Goal: Task Accomplishment & Management: Manage account settings

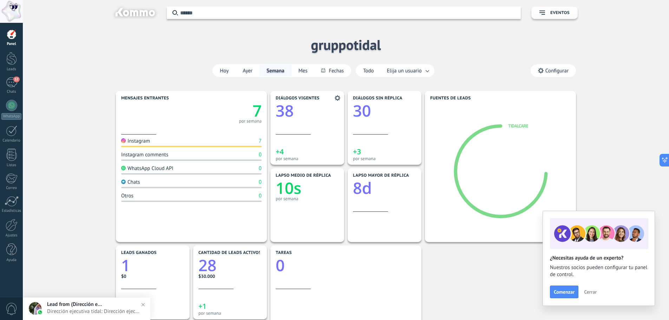
drag, startPoint x: 0, startPoint y: 0, endPoint x: 326, endPoint y: 117, distance: 346.7
click at [326, 117] on div "Diálogos vigentes 38" at bounding box center [307, 115] width 63 height 39
click at [536, 72] on span "Configurar" at bounding box center [553, 71] width 45 height 12
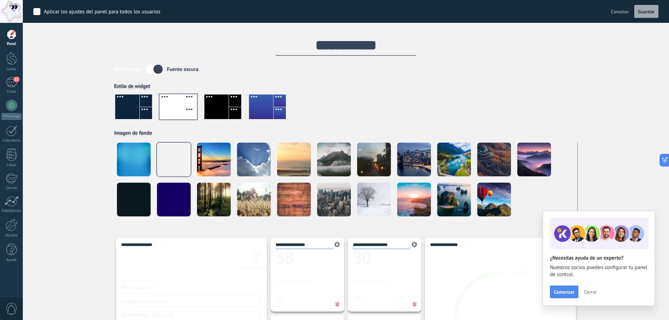
click at [216, 108] on div at bounding box center [216, 106] width 24 height 25
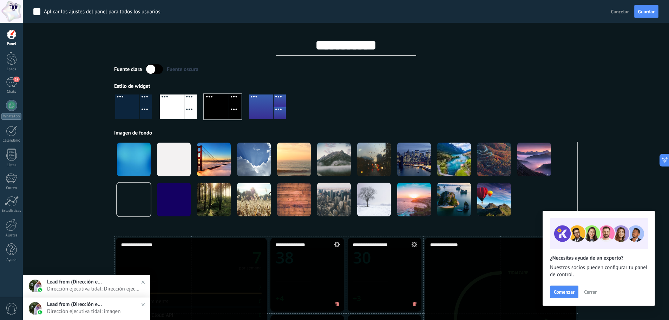
click at [243, 107] on div at bounding box center [346, 110] width 464 height 40
click at [272, 107] on div at bounding box center [261, 106] width 24 height 25
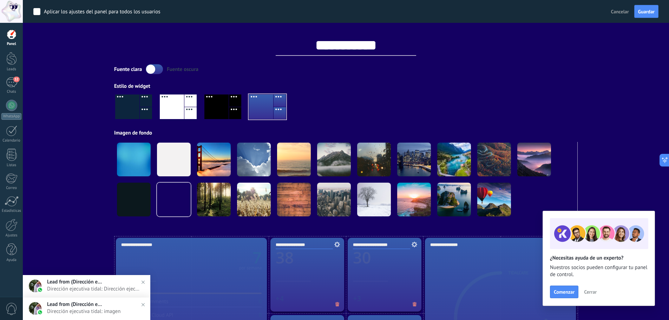
click at [145, 107] on div at bounding box center [146, 113] width 12 height 12
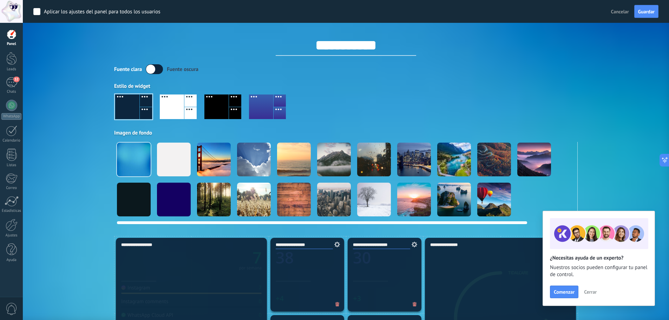
click at [168, 189] on div at bounding box center [174, 200] width 34 height 34
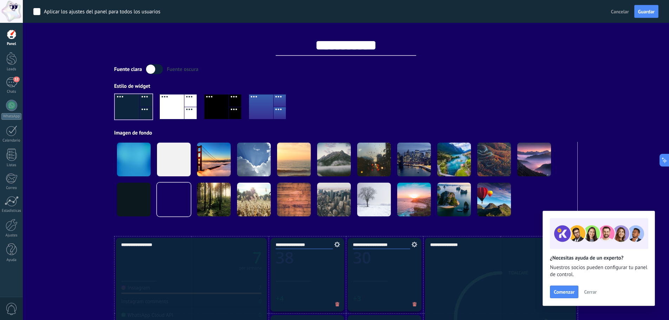
click at [192, 107] on div at bounding box center [190, 113] width 12 height 12
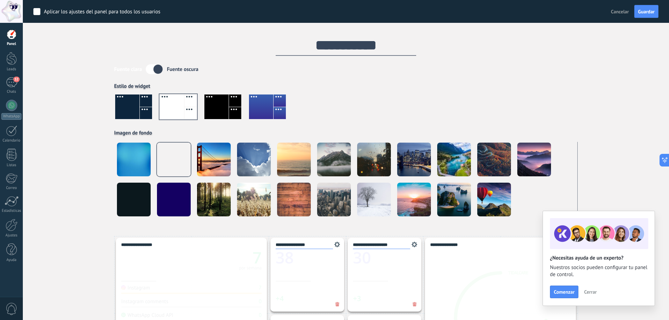
click at [135, 104] on div at bounding box center [127, 106] width 24 height 25
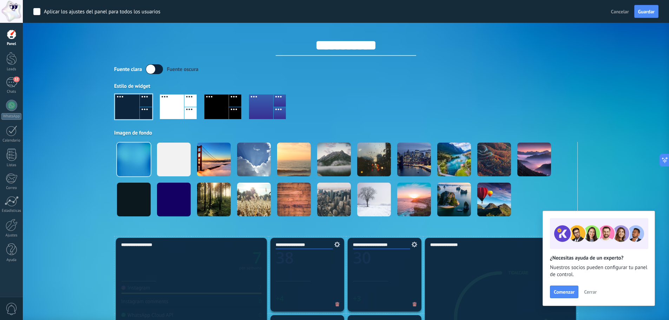
click at [224, 109] on div at bounding box center [216, 106] width 24 height 25
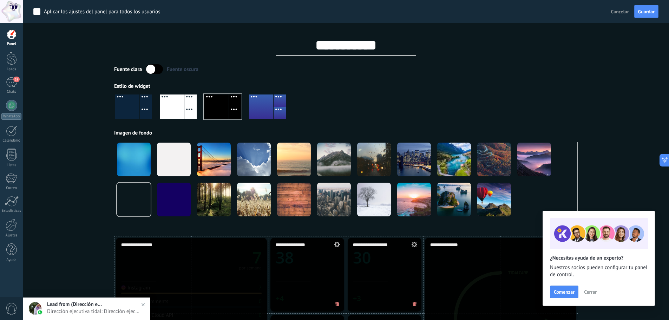
click at [141, 113] on div at bounding box center [146, 113] width 12 height 12
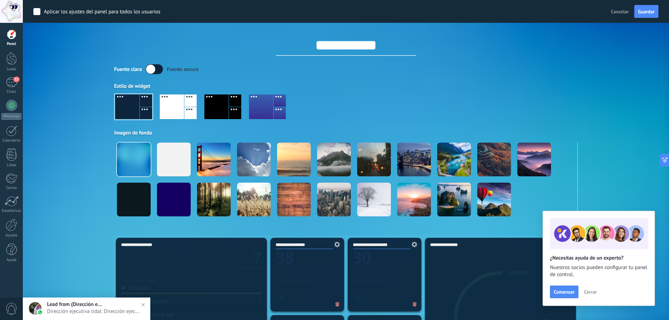
click at [557, 101] on div at bounding box center [346, 110] width 464 height 40
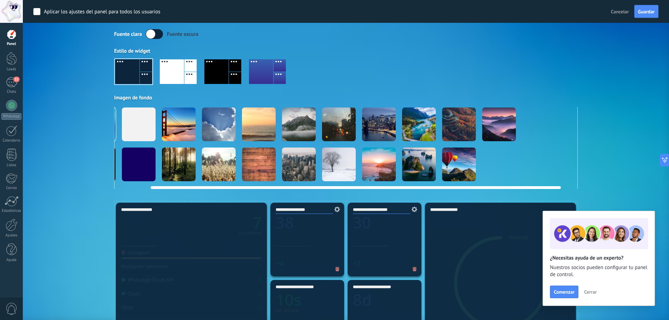
scroll to position [0, 54]
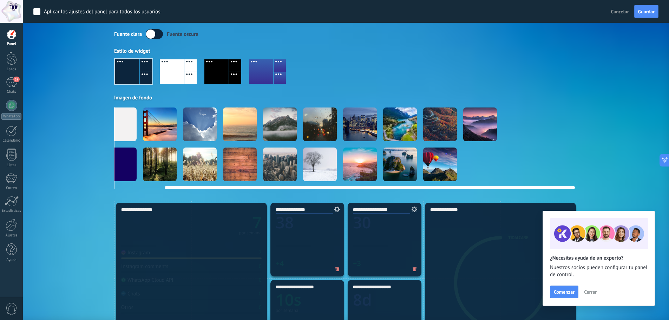
drag, startPoint x: 496, startPoint y: 188, endPoint x: 577, endPoint y: 185, distance: 81.2
click at [557, 127] on video at bounding box center [560, 124] width 34 height 34
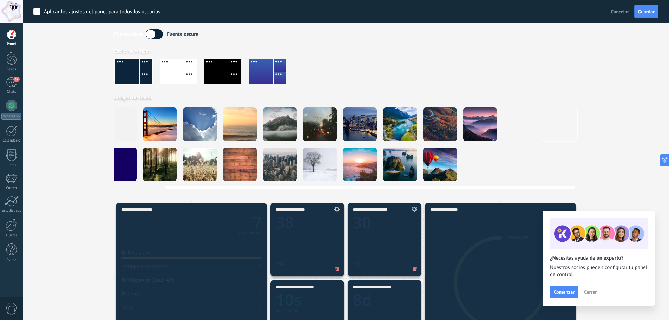
click at [554, 122] on video at bounding box center [560, 124] width 34 height 34
click at [613, 87] on div "Aplicar Eventos gruppotidal Hoy Ayer Semana Mes Todo Elija un usuario Configurar" at bounding box center [345, 83] width 625 height 236
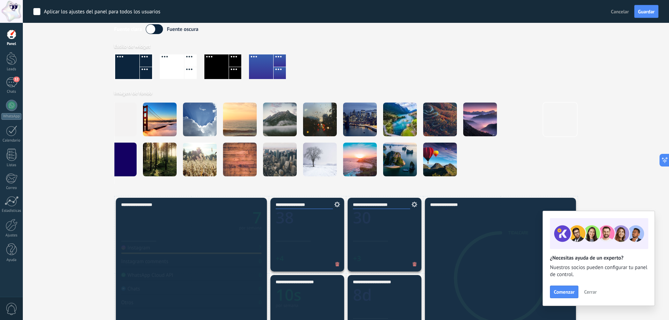
scroll to position [0, 0]
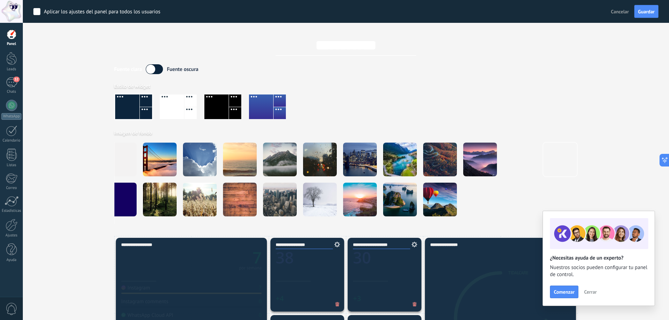
click at [151, 72] on label at bounding box center [154, 69] width 17 height 10
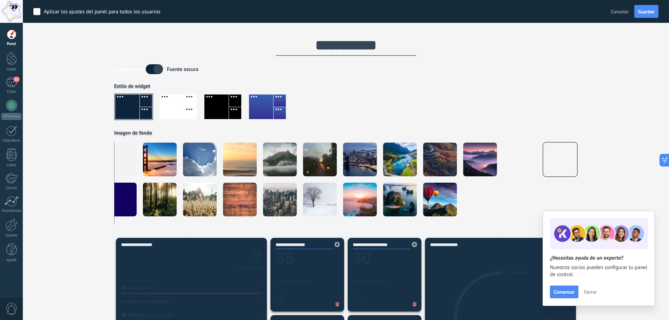
click at [157, 70] on label at bounding box center [154, 69] width 17 height 10
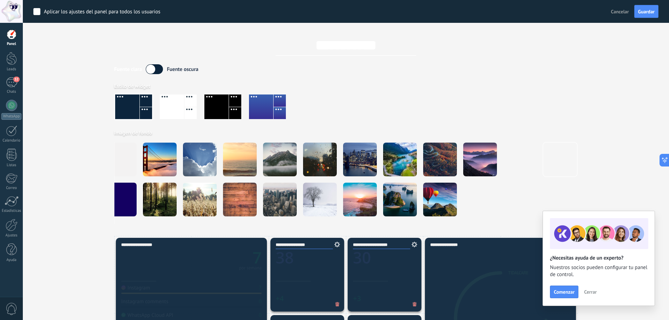
click at [157, 70] on label at bounding box center [154, 69] width 17 height 10
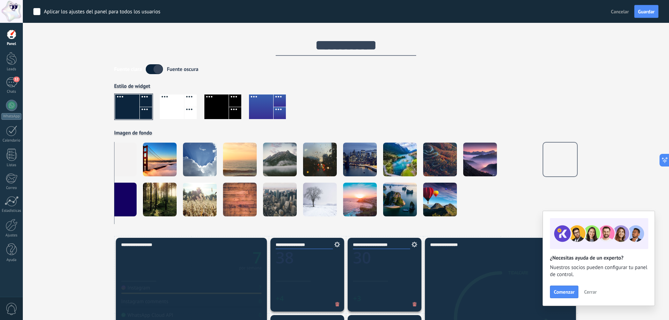
click at [157, 70] on label at bounding box center [154, 69] width 17 height 10
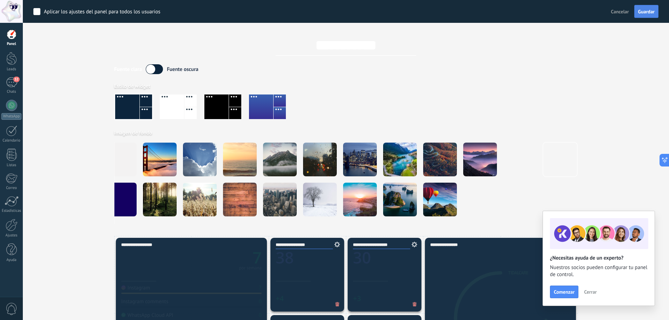
click at [652, 13] on span "Guardar" at bounding box center [646, 11] width 17 height 5
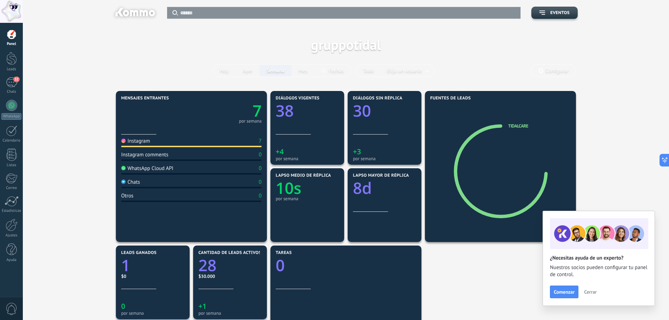
click at [549, 68] on span "Configurar" at bounding box center [557, 71] width 23 height 6
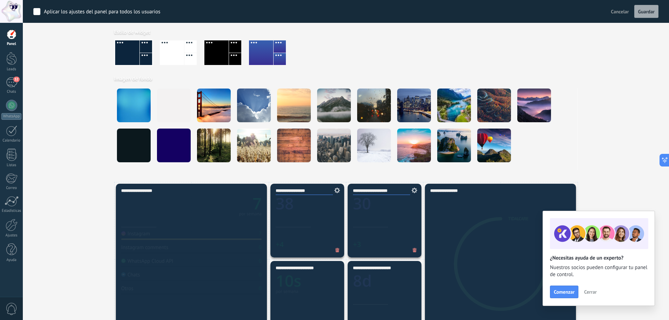
scroll to position [70, 0]
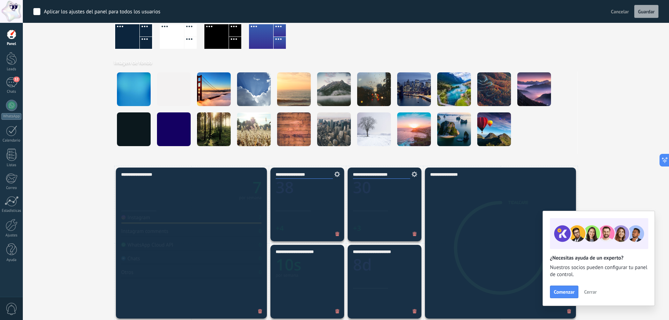
click at [636, 123] on div "Aplicar Eventos gruppotidal Hoy Ayer Semana Mes Todo Elija un usuario Configurar" at bounding box center [345, 48] width 625 height 236
click at [624, 11] on span "Cancelar" at bounding box center [620, 11] width 18 height 6
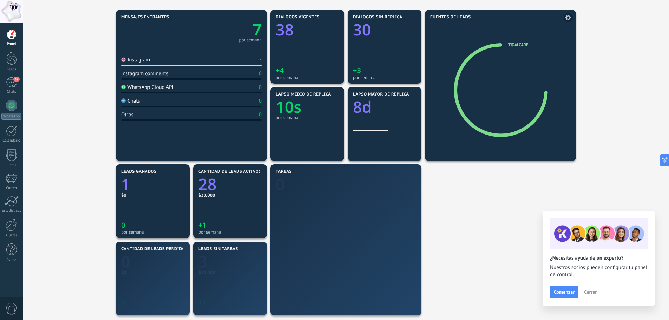
scroll to position [69, 0]
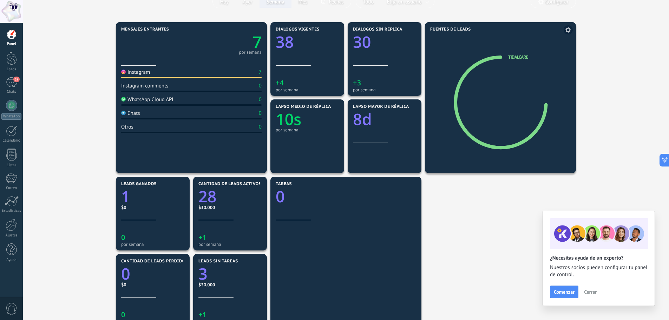
click at [572, 29] on span at bounding box center [568, 29] width 9 height 9
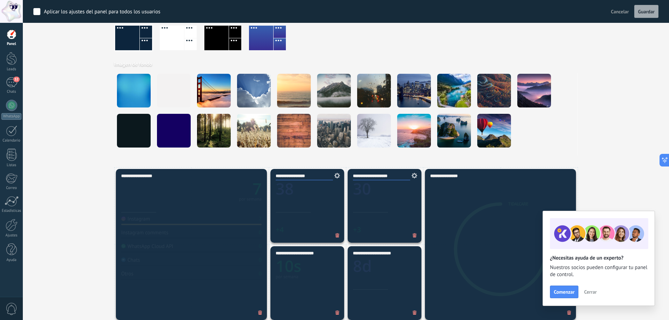
click at [621, 11] on span "Cancelar" at bounding box center [620, 11] width 18 height 6
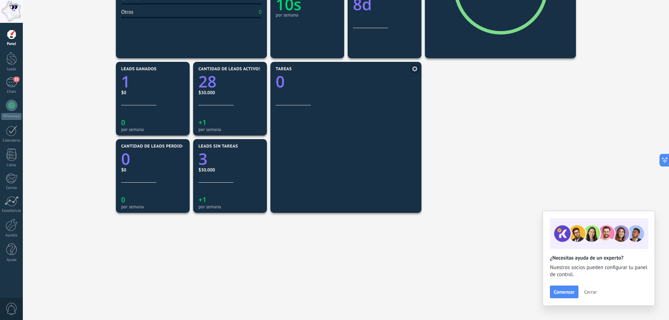
scroll to position [113, 0]
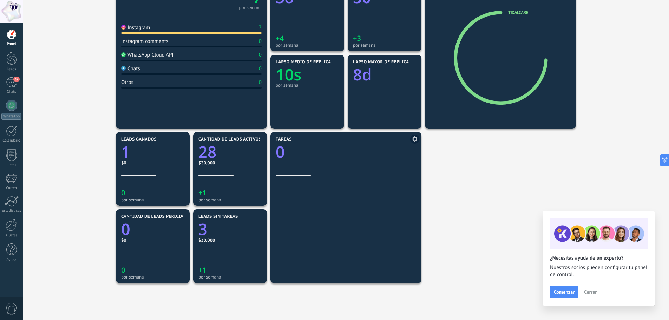
click at [413, 142] on span at bounding box center [414, 139] width 9 height 9
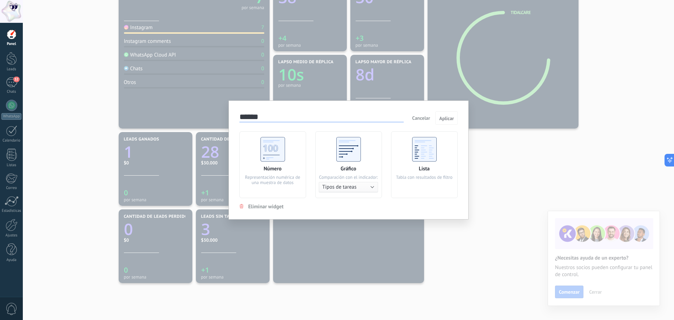
click at [442, 147] on div "Lista Tabla con resultados de filtro" at bounding box center [424, 164] width 67 height 67
click at [443, 122] on button "Aplicar" at bounding box center [447, 117] width 22 height 13
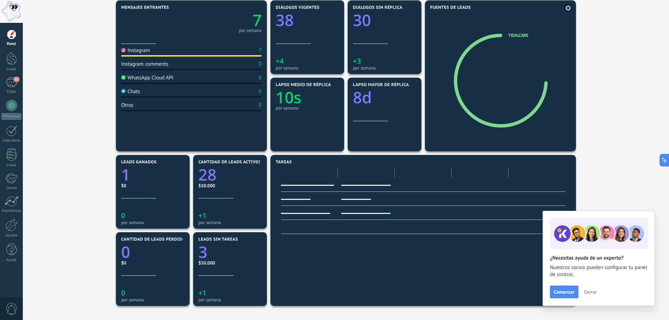
scroll to position [78, 0]
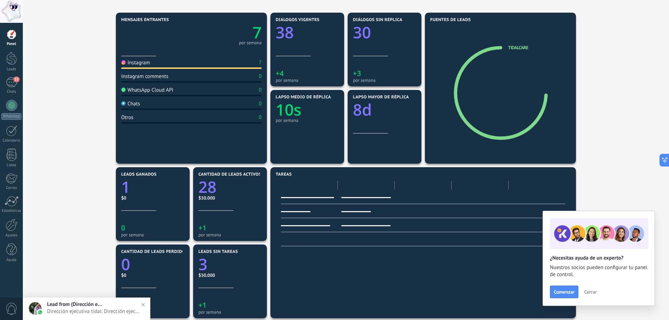
click at [386, 126] on div "Lapso mayor de réplica 8d" at bounding box center [384, 114] width 63 height 39
click at [415, 19] on icon at bounding box center [415, 20] width 6 height 6
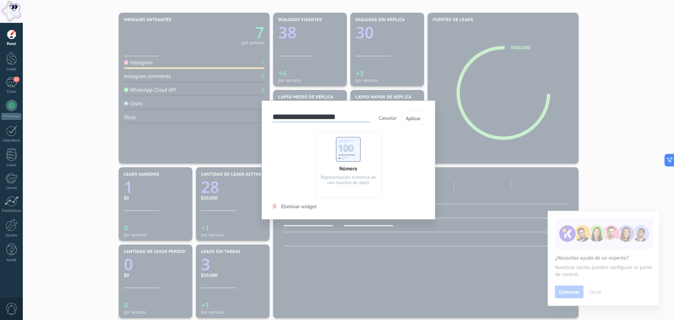
click at [407, 73] on div "**********" at bounding box center [349, 160] width 652 height 320
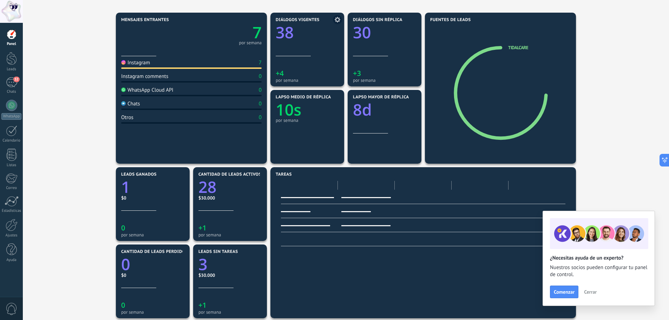
click at [339, 17] on span at bounding box center [337, 19] width 9 height 9
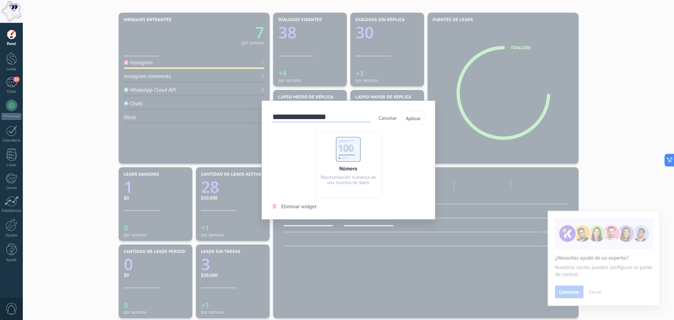
click at [409, 59] on div "**********" at bounding box center [349, 160] width 652 height 320
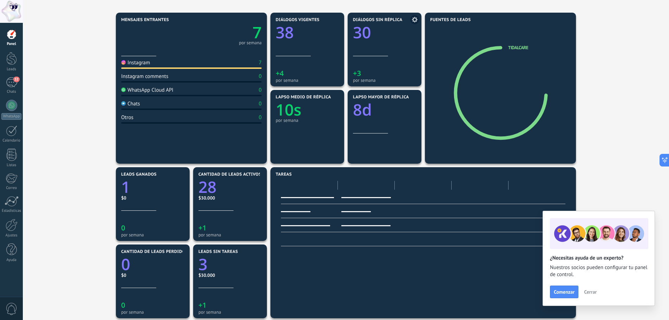
click at [417, 21] on icon at bounding box center [415, 20] width 6 height 6
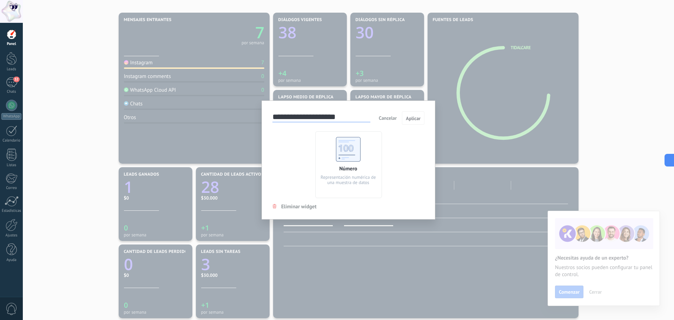
drag, startPoint x: 338, startPoint y: 117, endPoint x: 215, endPoint y: 117, distance: 122.9
click at [216, 118] on div "**********" at bounding box center [349, 160] width 652 height 320
type input "**********"
click at [409, 121] on span "Aplicar" at bounding box center [413, 118] width 15 height 5
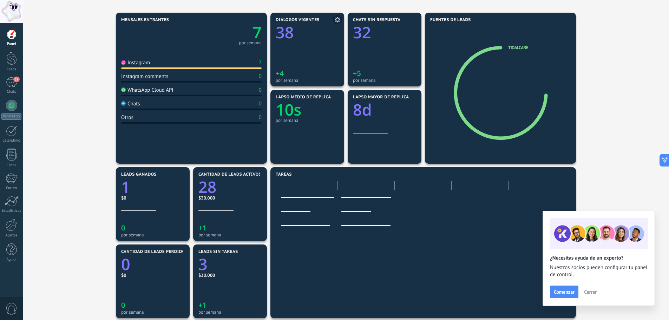
click at [335, 19] on icon at bounding box center [338, 20] width 6 height 6
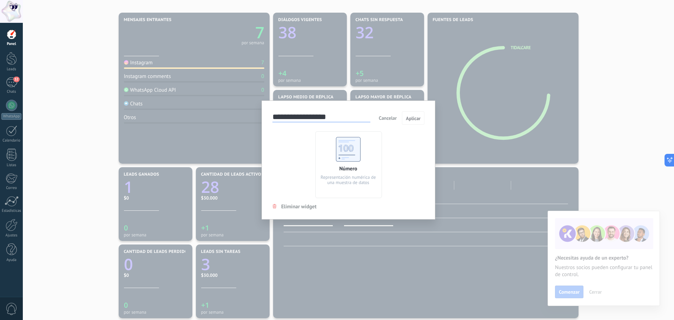
click at [342, 117] on input "**********" at bounding box center [322, 117] width 98 height 10
click at [297, 115] on input "**********" at bounding box center [322, 117] width 98 height 10
drag, startPoint x: 300, startPoint y: 116, endPoint x: 263, endPoint y: 116, distance: 36.9
click at [266, 117] on div "**********" at bounding box center [349, 159] width 174 height 119
type input "**********"
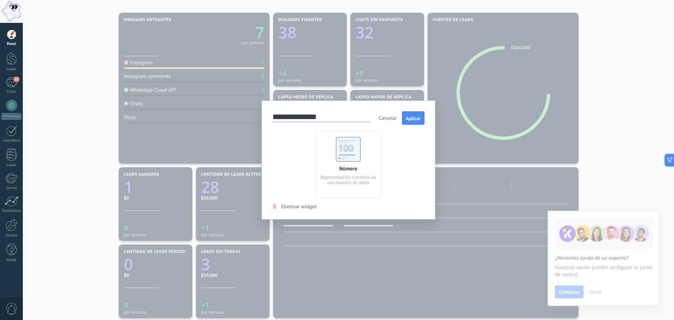
drag, startPoint x: 414, startPoint y: 123, endPoint x: 409, endPoint y: 120, distance: 6.1
click at [414, 123] on button "Aplicar" at bounding box center [413, 117] width 22 height 13
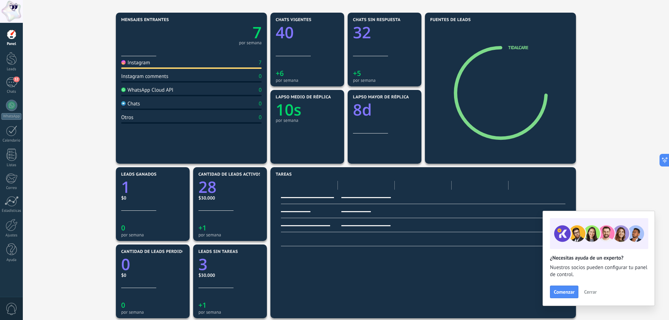
click at [252, 20] on h4 "Mensajes entrantes" at bounding box center [190, 20] width 139 height 5
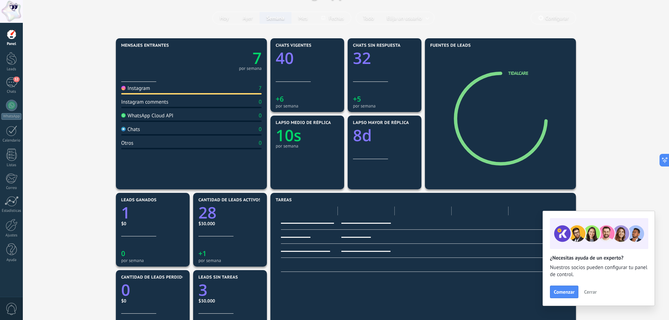
scroll to position [8, 0]
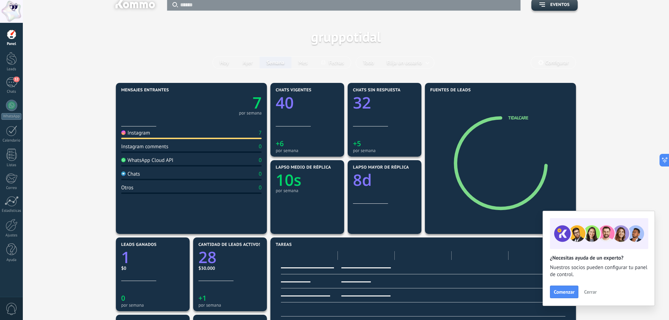
click at [244, 92] on h4 "Mensajes entrantes" at bounding box center [190, 90] width 139 height 5
click at [543, 68] on span "Configurar" at bounding box center [553, 63] width 45 height 12
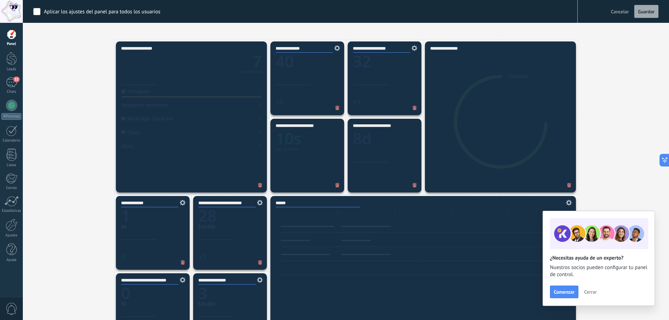
scroll to position [219, 0]
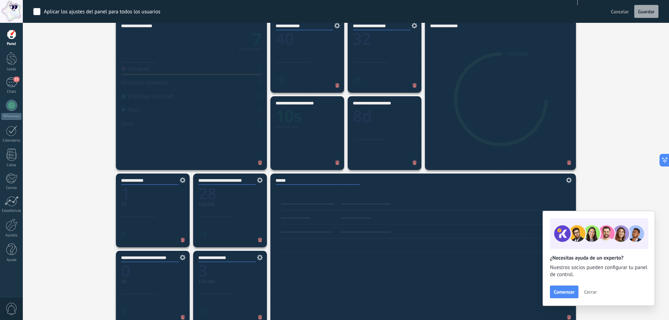
click at [224, 183] on input "**********" at bounding box center [226, 181] width 57 height 8
drag, startPoint x: 230, startPoint y: 182, endPoint x: 242, endPoint y: 181, distance: 12.4
click at [242, 181] on input "**********" at bounding box center [226, 181] width 57 height 8
type input "**********"
click at [130, 181] on input "**********" at bounding box center [149, 181] width 57 height 8
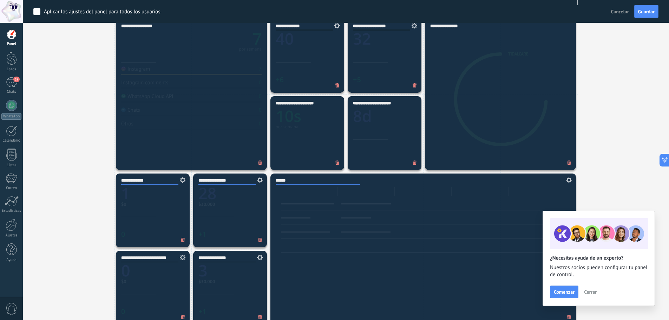
click at [130, 181] on input "**********" at bounding box center [149, 181] width 57 height 8
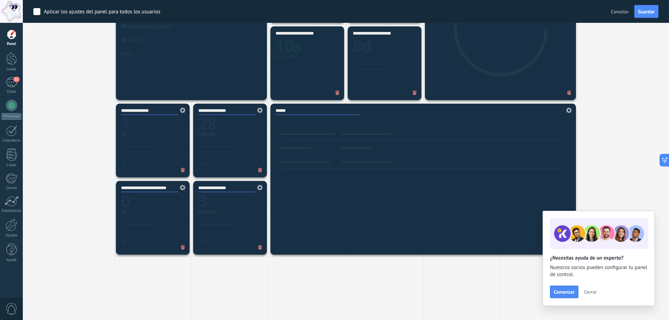
scroll to position [289, 0]
type input "**********"
click at [162, 187] on input "**********" at bounding box center [149, 188] width 57 height 8
click at [156, 189] on input "**********" at bounding box center [149, 188] width 57 height 8
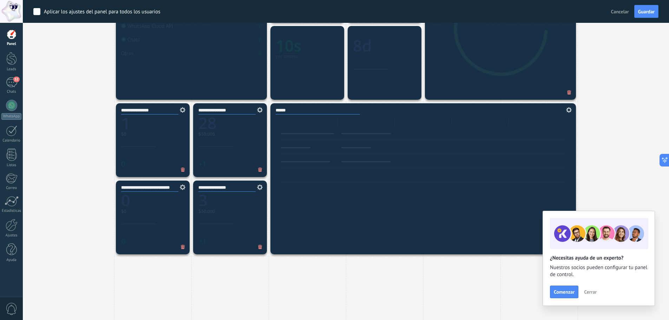
drag, startPoint x: 152, startPoint y: 188, endPoint x: 105, endPoint y: 188, distance: 46.7
click at [105, 188] on div "**********" at bounding box center [345, 217] width 625 height 541
type input "**********"
click at [238, 189] on input "**********" at bounding box center [226, 188] width 57 height 8
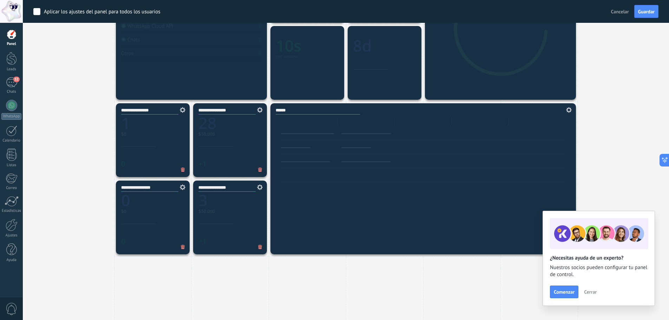
click at [238, 189] on input "**********" at bounding box center [226, 188] width 57 height 8
click at [171, 185] on input "**********" at bounding box center [149, 188] width 57 height 8
click at [149, 196] on icon "0" at bounding box center [152, 198] width 63 height 16
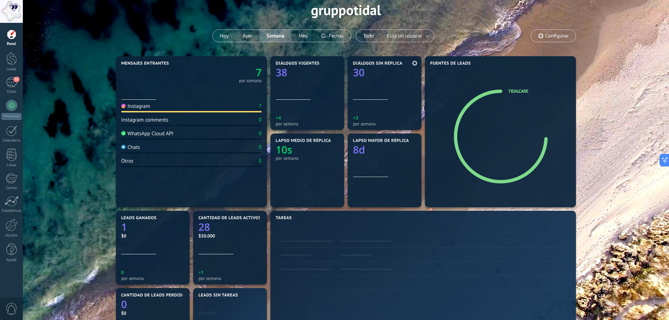
scroll to position [35, 0]
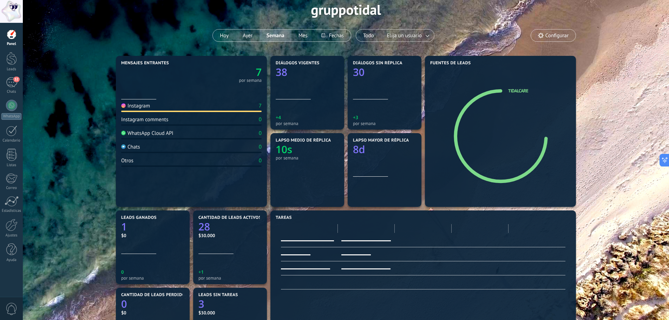
click at [555, 36] on span "Configurar" at bounding box center [557, 36] width 23 height 6
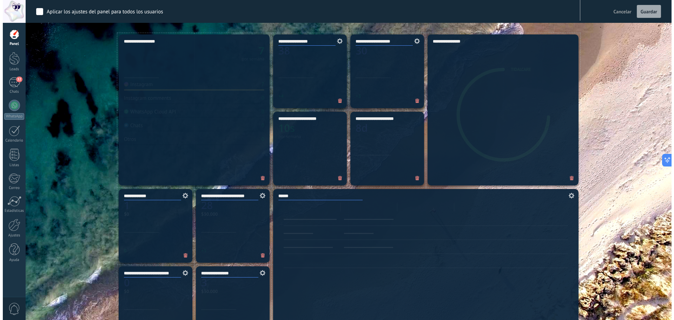
scroll to position [316, 0]
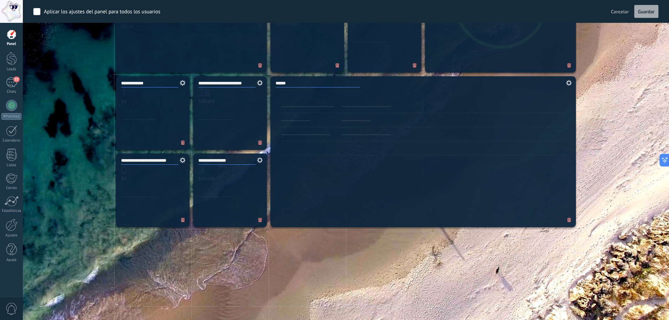
click at [261, 158] on use at bounding box center [260, 160] width 6 height 6
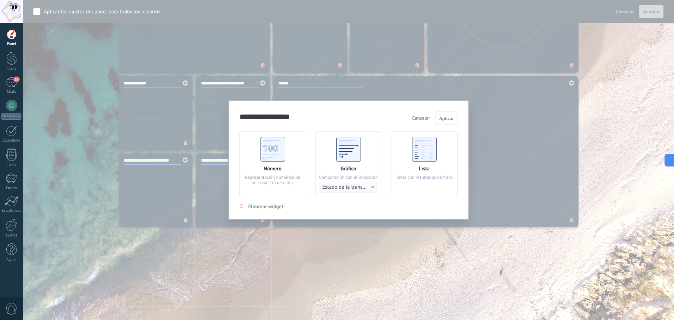
click at [369, 156] on div "Gráfico Comparación con el indicador: Estado de la transacción Usuario responsa…" at bounding box center [348, 164] width 67 height 67
click at [444, 117] on span "Aplicar" at bounding box center [446, 118] width 15 height 5
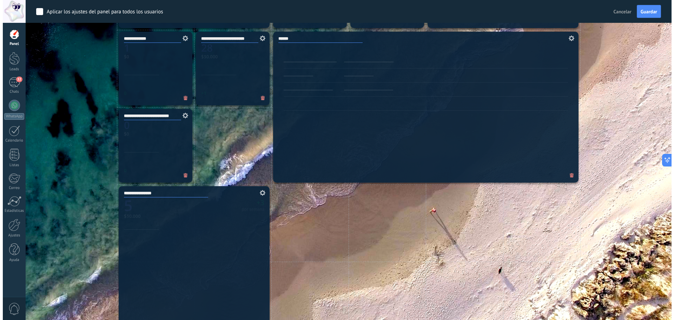
scroll to position [322, 0]
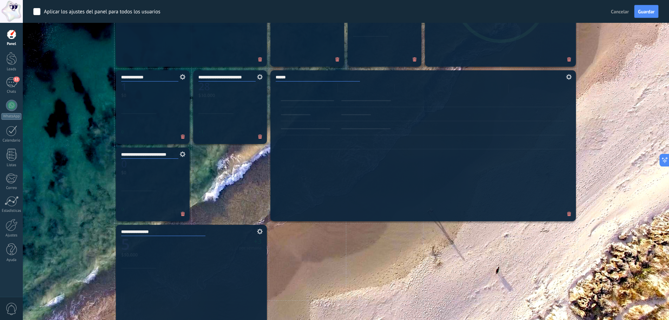
click at [182, 155] on icon at bounding box center [182, 154] width 8 height 6
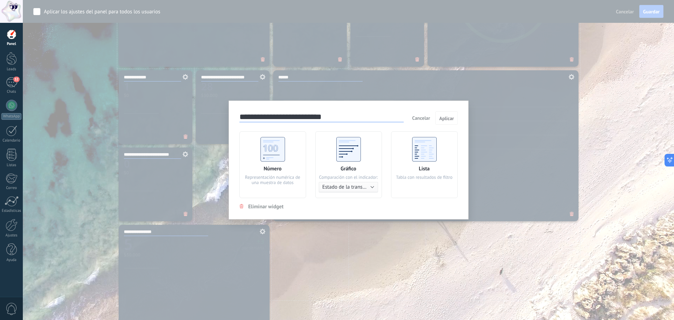
click at [378, 158] on div "Gráfico Comparación con el indicador: Estado de la transacción Usuario responsa…" at bounding box center [348, 164] width 67 height 67
drag, startPoint x: 429, startPoint y: 154, endPoint x: 426, endPoint y: 160, distance: 6.9
click at [429, 154] on use at bounding box center [424, 149] width 25 height 25
click at [449, 121] on span "Aplicar" at bounding box center [446, 118] width 15 height 5
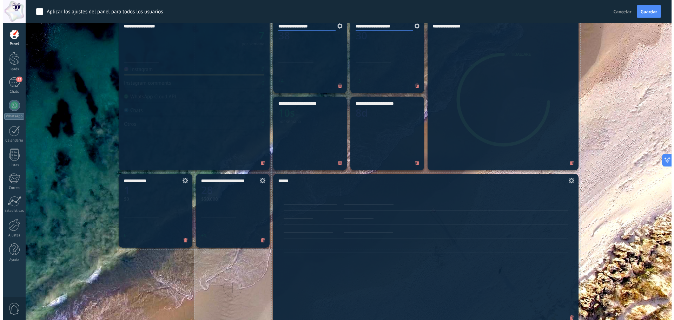
scroll to position [217, 0]
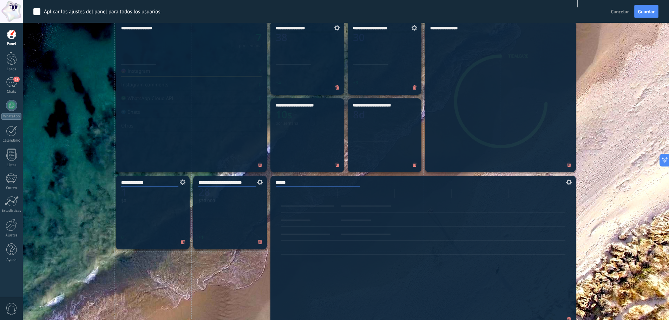
click at [263, 181] on span at bounding box center [259, 182] width 15 height 13
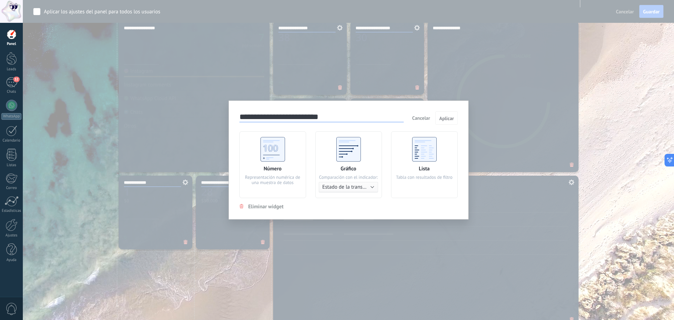
click at [360, 161] on use at bounding box center [349, 149] width 25 height 25
click at [449, 118] on span "Aplicar" at bounding box center [446, 118] width 15 height 5
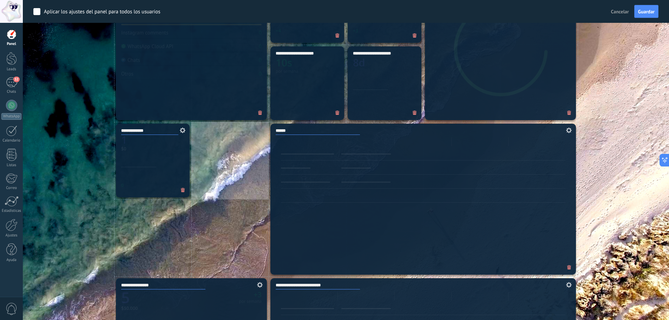
scroll to position [266, 0]
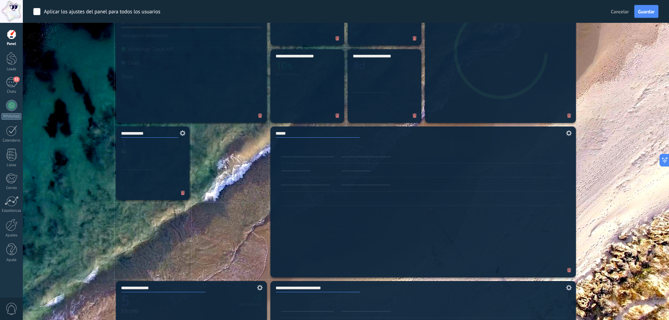
click at [147, 166] on div "**********" at bounding box center [153, 163] width 74 height 74
click at [185, 130] on span at bounding box center [181, 133] width 15 height 13
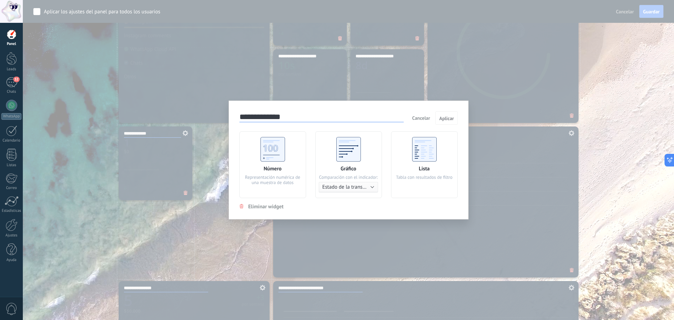
click at [338, 142] on use at bounding box center [349, 149] width 25 height 25
click at [445, 115] on button "Aplicar" at bounding box center [447, 117] width 22 height 13
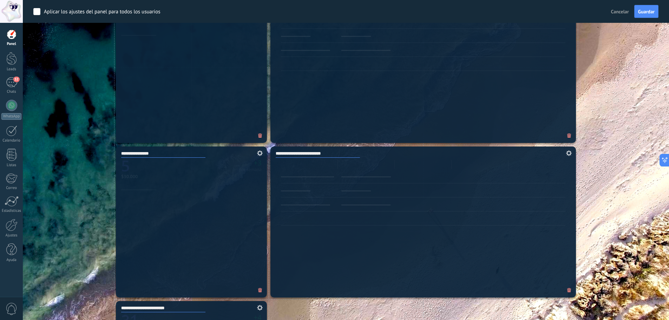
scroll to position [406, 0]
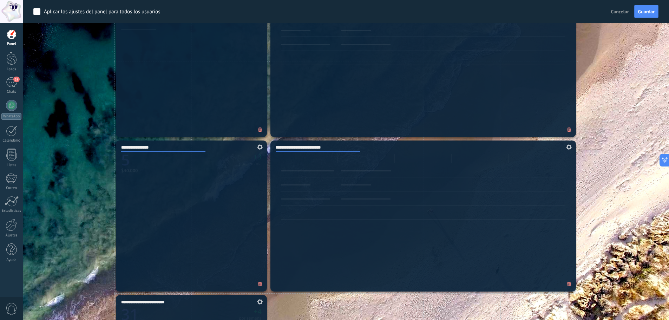
drag, startPoint x: 134, startPoint y: 149, endPoint x: 118, endPoint y: 148, distance: 16.3
click at [114, 150] on div "**********" at bounding box center [345, 255] width 625 height 850
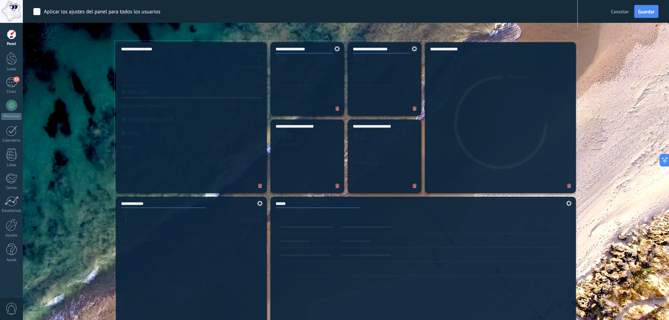
scroll to position [161, 0]
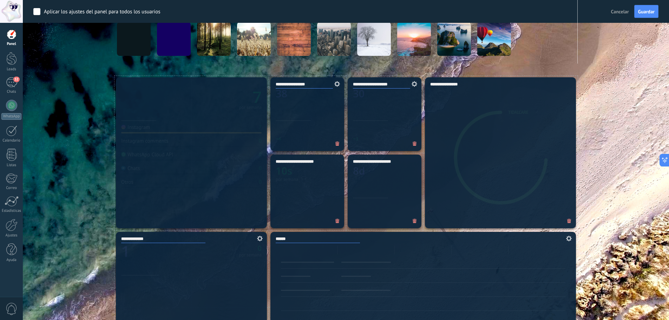
type input "**********"
click at [340, 86] on span at bounding box center [336, 84] width 15 height 13
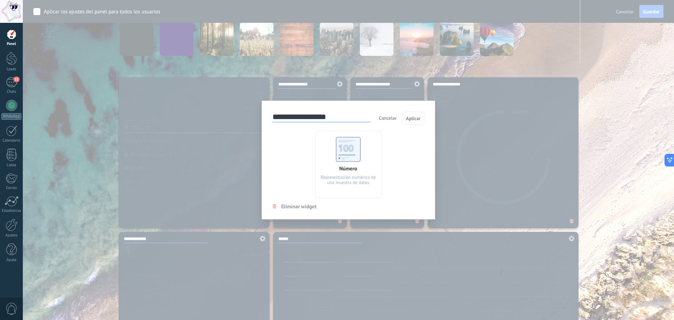
click at [411, 119] on span "Aplicar" at bounding box center [413, 118] width 15 height 5
click at [395, 114] on button "Cancelar" at bounding box center [388, 118] width 24 height 11
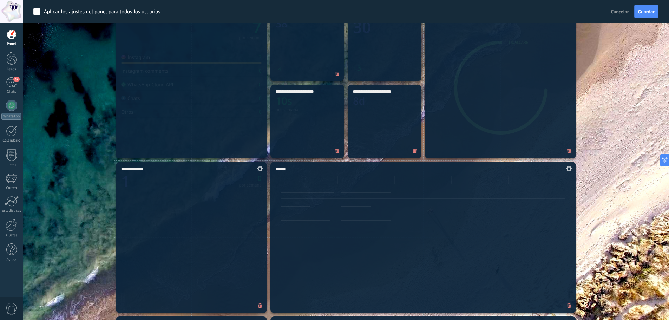
scroll to position [231, 0]
click at [567, 166] on icon at bounding box center [568, 168] width 8 height 6
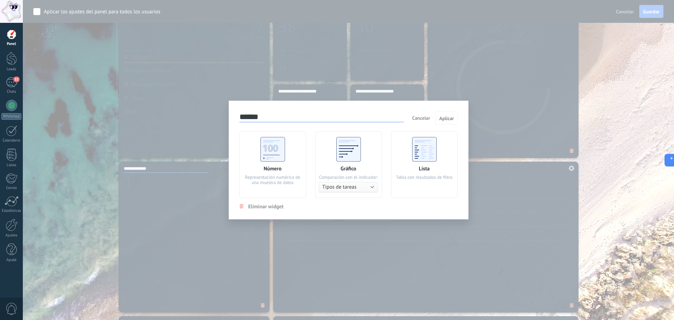
click at [287, 164] on div "Número Representación numérica de una muestra de datos" at bounding box center [273, 164] width 67 height 67
click at [447, 114] on button "Aplicar" at bounding box center [447, 117] width 22 height 13
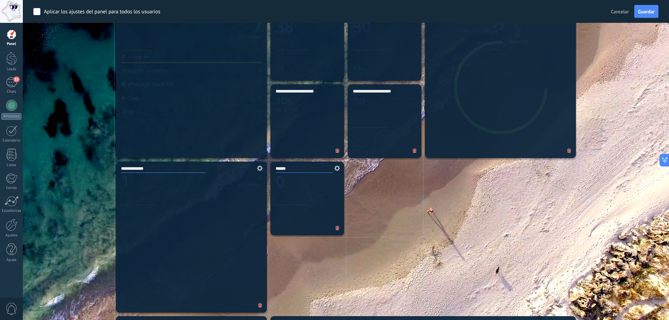
click at [257, 167] on icon at bounding box center [259, 168] width 8 height 6
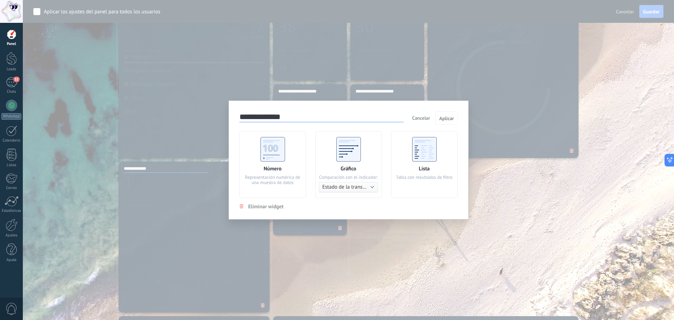
click at [296, 154] on div "Número Representación numérica de una muestra de datos" at bounding box center [273, 164] width 67 height 67
click at [443, 116] on span "Aplicar" at bounding box center [446, 118] width 15 height 5
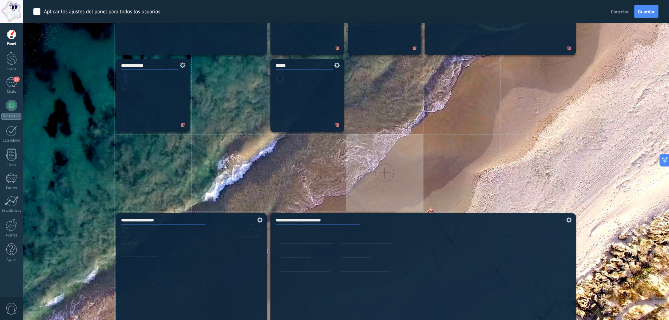
scroll to position [336, 0]
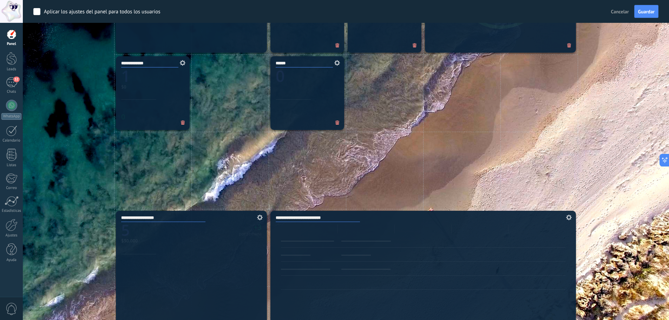
click at [263, 218] on span at bounding box center [259, 217] width 15 height 13
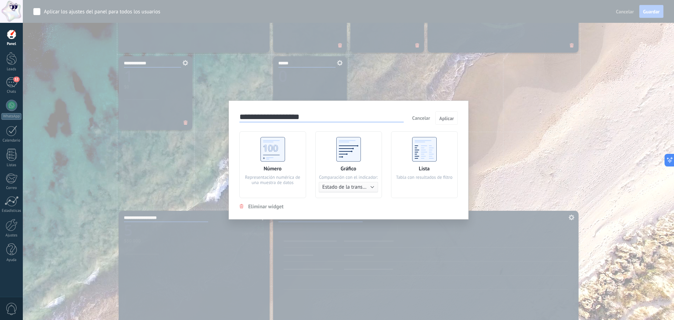
click at [294, 145] on div "Número Representación numérica de una muestra de datos" at bounding box center [273, 164] width 67 height 67
click at [442, 118] on span "Aplicar" at bounding box center [446, 118] width 15 height 5
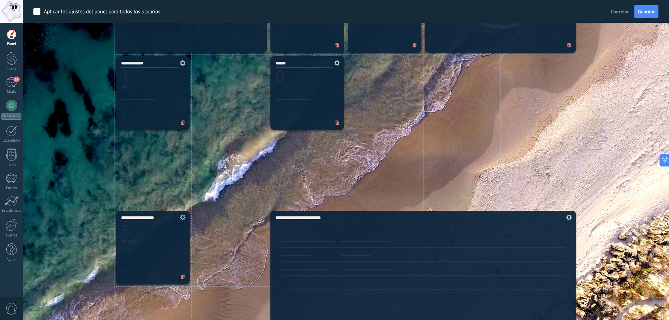
click at [570, 213] on span at bounding box center [568, 217] width 15 height 13
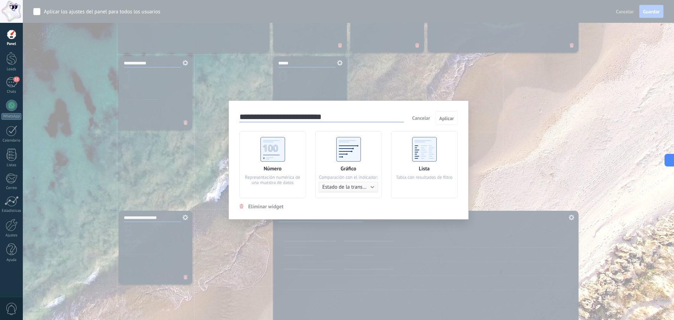
click at [292, 151] on div "Número Representación numérica de una muestra de datos" at bounding box center [273, 164] width 67 height 67
click at [450, 123] on button "Aplicar" at bounding box center [447, 117] width 22 height 13
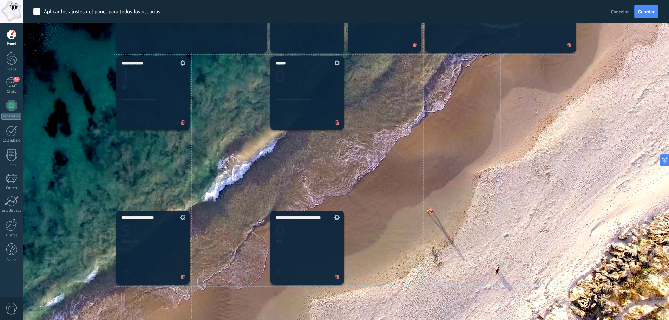
click at [312, 216] on div "**********" at bounding box center [307, 247] width 77 height 77
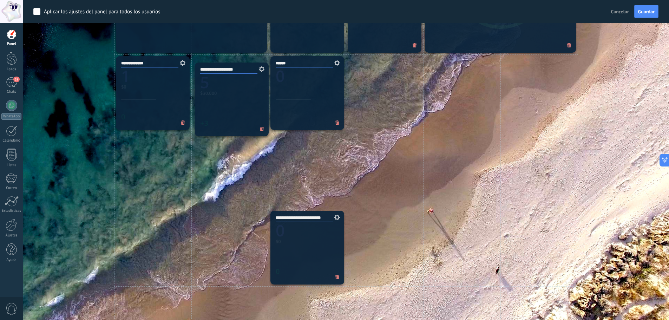
drag, startPoint x: 178, startPoint y: 234, endPoint x: 257, endPoint y: 86, distance: 168.0
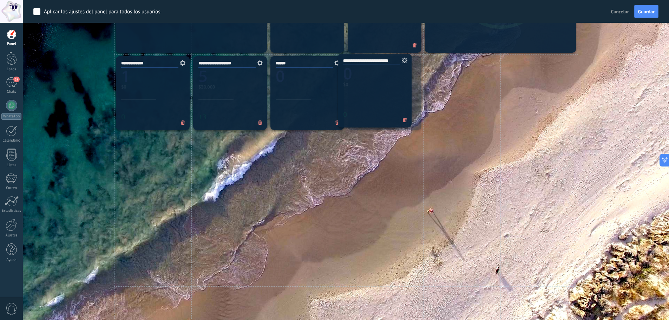
drag, startPoint x: 323, startPoint y: 252, endPoint x: 404, endPoint y: 97, distance: 174.7
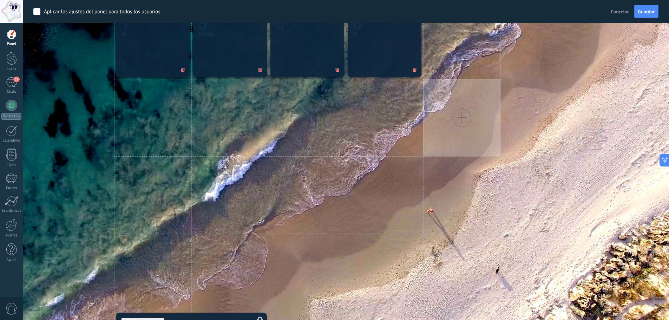
scroll to position [512, 0]
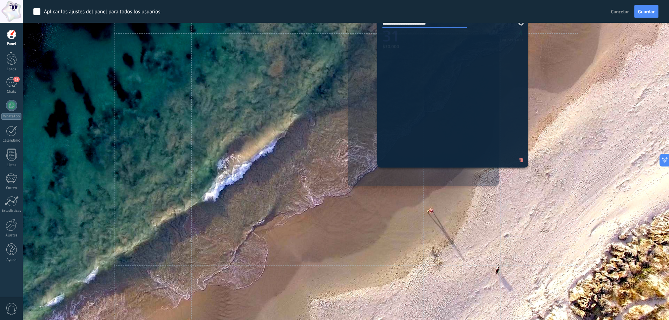
drag, startPoint x: 189, startPoint y: 247, endPoint x: 449, endPoint y: 80, distance: 309.2
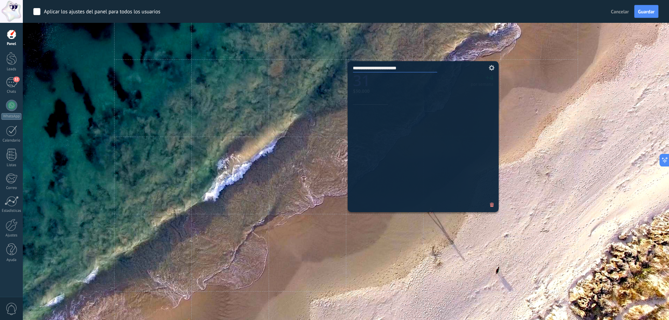
scroll to position [406, 0]
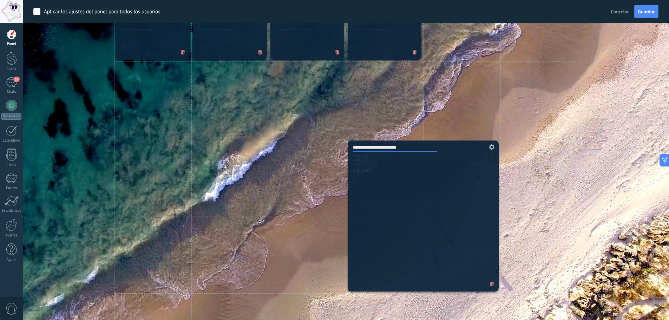
click at [494, 149] on icon at bounding box center [491, 147] width 8 height 6
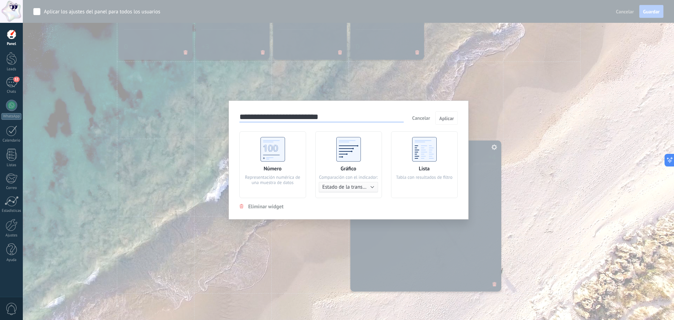
click at [278, 155] on use at bounding box center [273, 149] width 25 height 25
click at [443, 117] on span "Aplicar" at bounding box center [446, 118] width 15 height 5
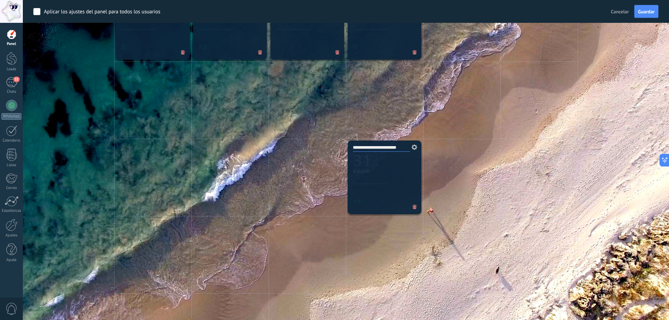
click at [371, 147] on div "**********" at bounding box center [384, 177] width 77 height 77
click at [393, 146] on div "**********" at bounding box center [384, 177] width 77 height 77
click at [388, 148] on input "**********" at bounding box center [381, 148] width 57 height 8
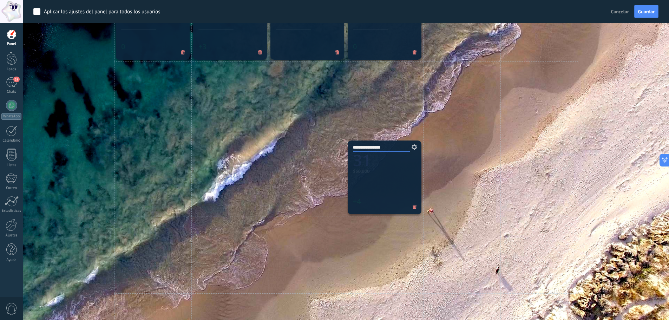
type input "**********"
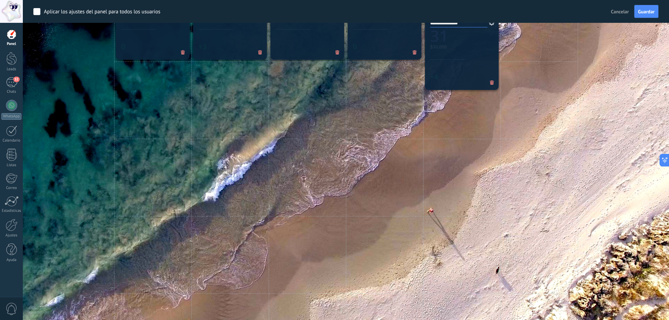
drag, startPoint x: 406, startPoint y: 168, endPoint x: 484, endPoint y: 43, distance: 147.1
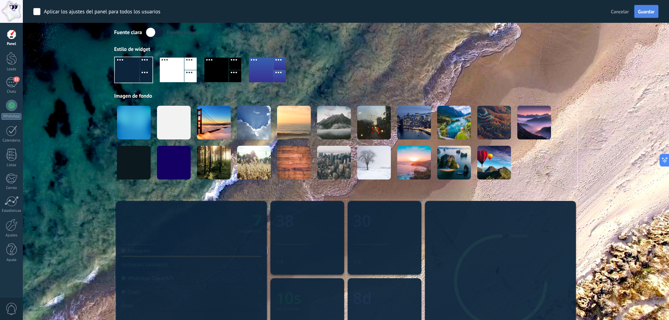
scroll to position [105, 0]
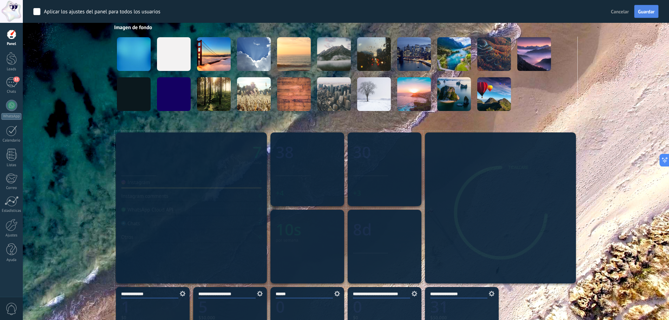
click at [637, 12] on button "Guardar" at bounding box center [646, 11] width 24 height 13
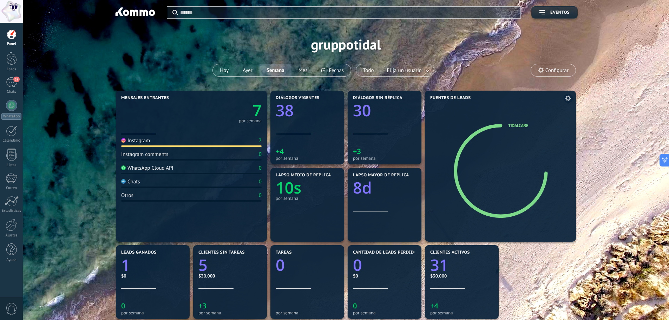
scroll to position [0, 0]
drag, startPoint x: 558, startPoint y: 67, endPoint x: 558, endPoint y: 73, distance: 6.0
click at [558, 73] on span "Configurar" at bounding box center [557, 71] width 23 height 6
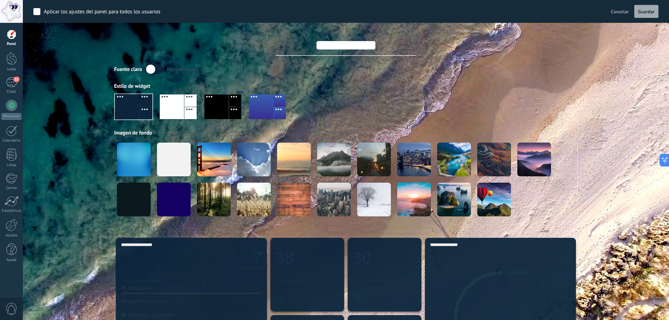
click at [366, 44] on input "**********" at bounding box center [346, 45] width 141 height 21
click at [366, 48] on input "**********" at bounding box center [346, 45] width 141 height 21
click at [365, 48] on input "**********" at bounding box center [346, 45] width 141 height 21
click at [365, 47] on input "**********" at bounding box center [346, 45] width 141 height 21
type input "**********"
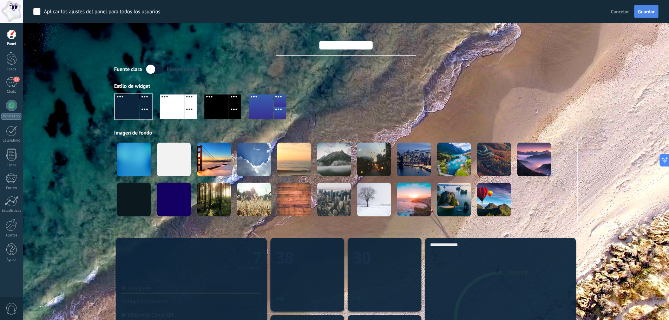
click at [644, 14] on span "Guardar" at bounding box center [646, 11] width 17 height 5
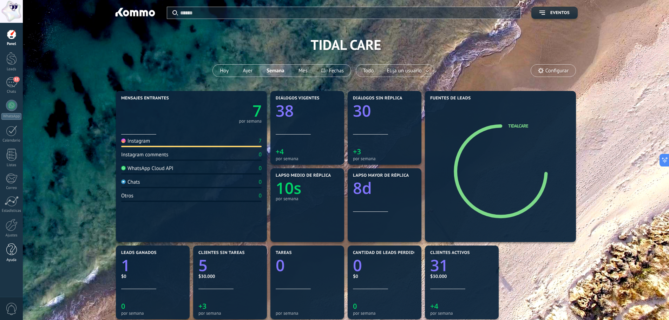
click at [7, 247] on div at bounding box center [11, 249] width 11 height 12
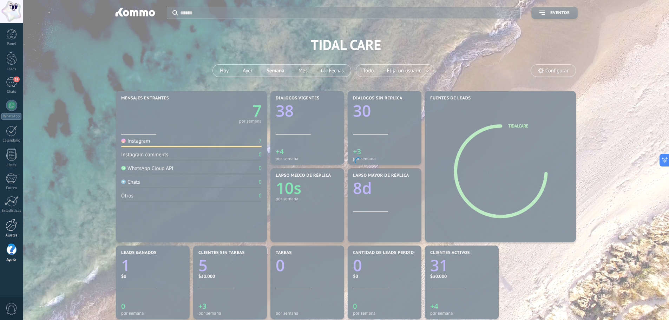
click at [9, 232] on link "Ajustes" at bounding box center [11, 228] width 23 height 19
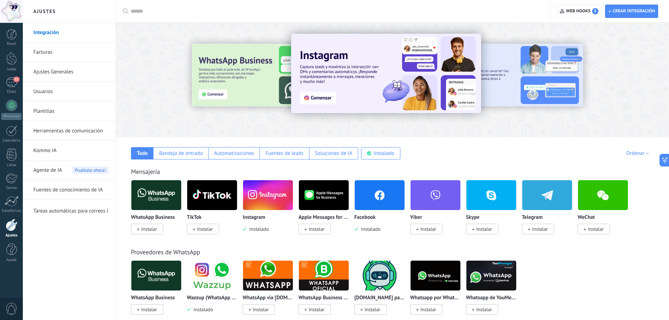
click at [67, 216] on span "Tareas automáticas para correos leídos via NOVA" at bounding box center [87, 209] width 109 height 17
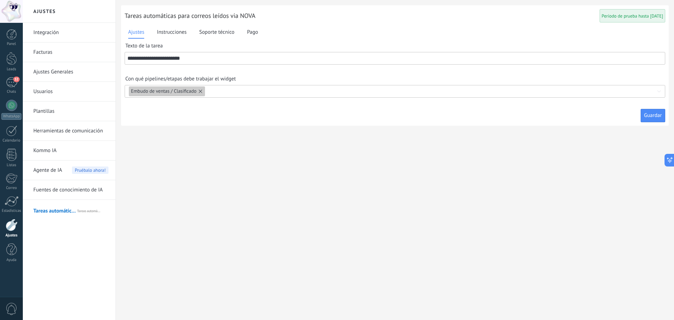
click at [58, 35] on link "Integración" at bounding box center [70, 33] width 75 height 20
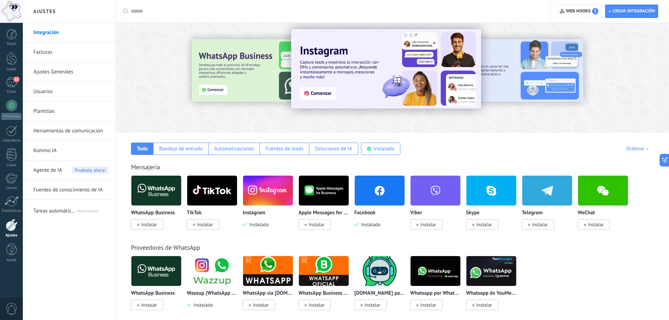
scroll to position [70, 0]
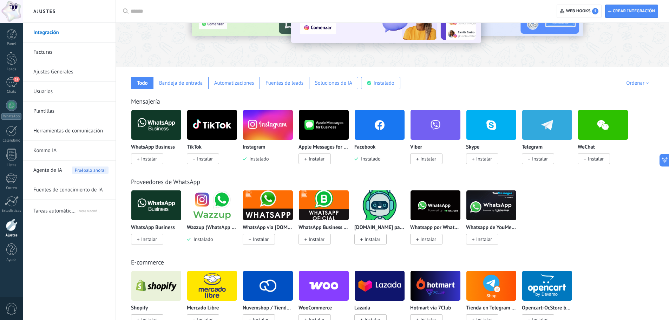
click at [209, 210] on img at bounding box center [212, 205] width 50 height 34
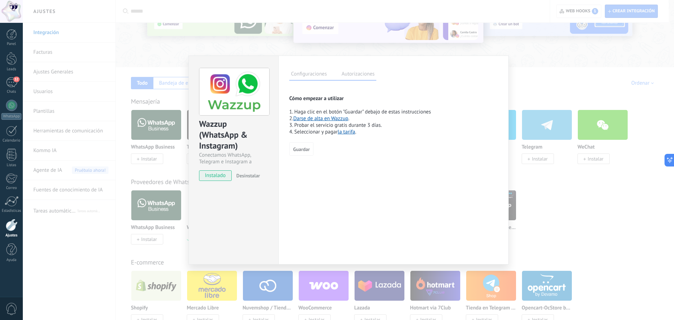
click at [344, 73] on label "Autorizaciones" at bounding box center [358, 75] width 37 height 10
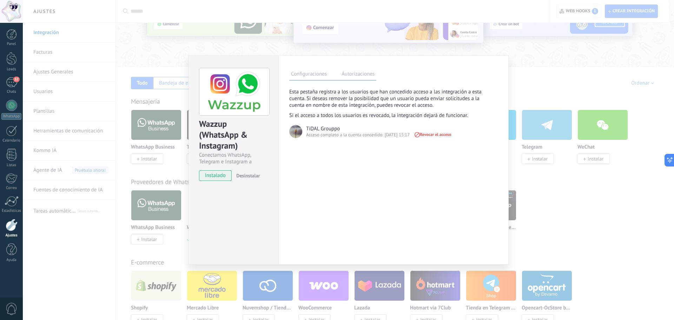
drag, startPoint x: 48, startPoint y: 112, endPoint x: 41, endPoint y: 113, distance: 6.8
click at [47, 112] on div "Wazzup (WhatsApp & Instagram) Conectamos WhatsApp, Telegram e Instagram a Kommo…" at bounding box center [349, 160] width 652 height 320
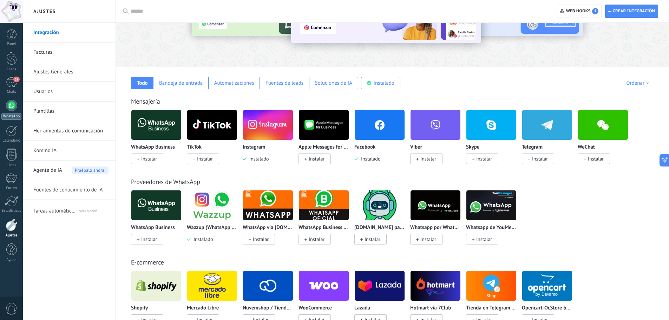
click at [13, 114] on div "WhatsApp" at bounding box center [11, 116] width 20 height 7
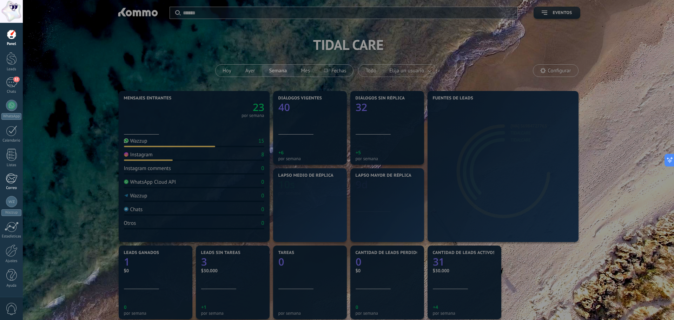
scroll to position [724, 0]
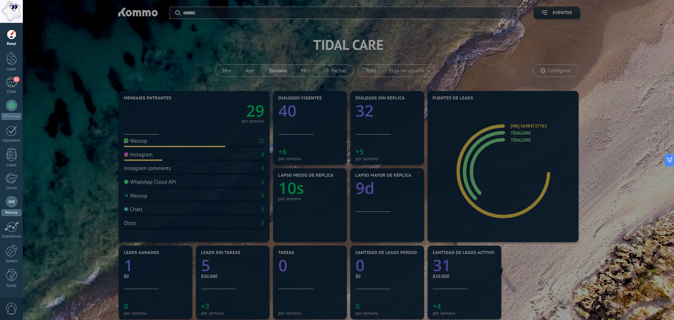
click at [12, 211] on div "Wazzup" at bounding box center [11, 212] width 20 height 7
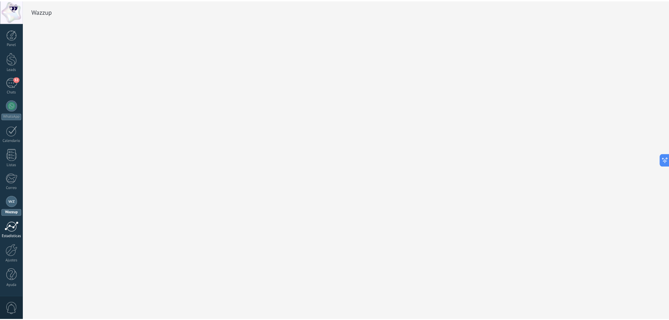
scroll to position [724, 0]
click at [18, 245] on link "Ajustes" at bounding box center [11, 253] width 23 height 19
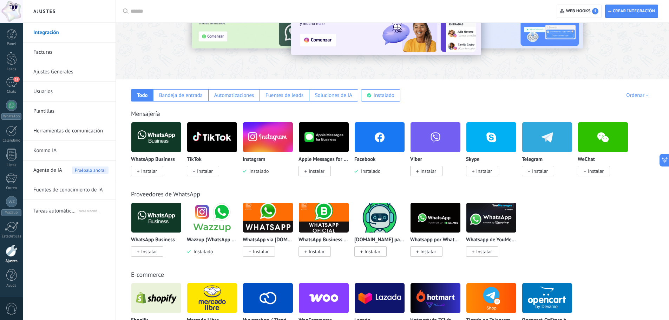
scroll to position [70, 0]
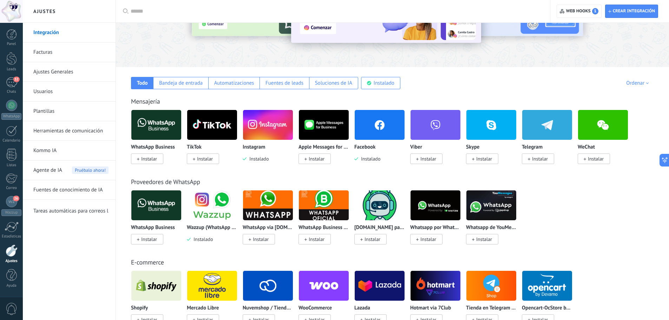
click at [261, 157] on span "Instalado" at bounding box center [258, 159] width 22 height 6
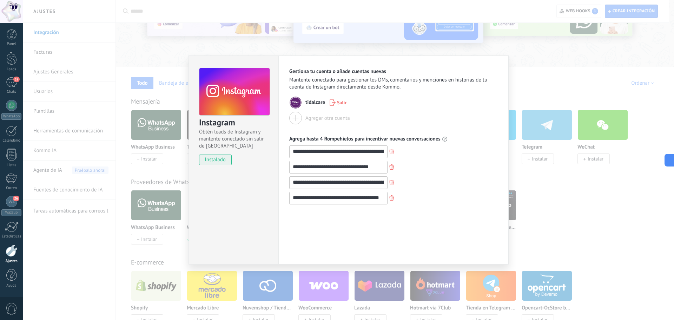
click at [339, 105] on span "Salir" at bounding box center [341, 102] width 9 height 5
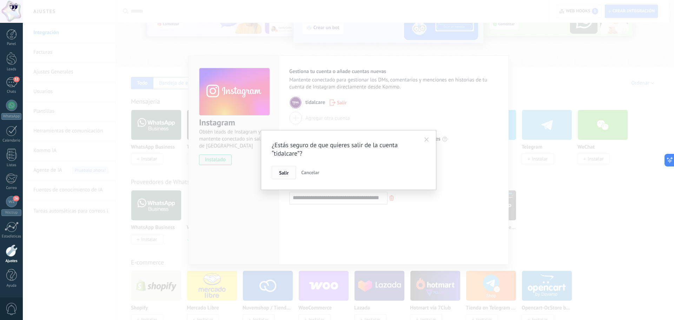
click at [282, 170] on button "Salir" at bounding box center [284, 172] width 24 height 13
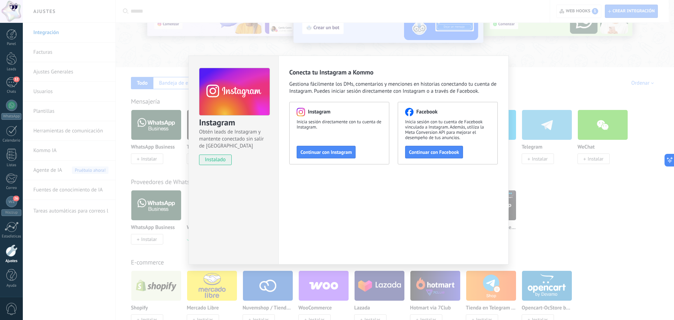
click at [524, 127] on div "Instagram Obtén leads de Instagram y mantente conectado sin salir de Kommo inst…" at bounding box center [349, 160] width 652 height 320
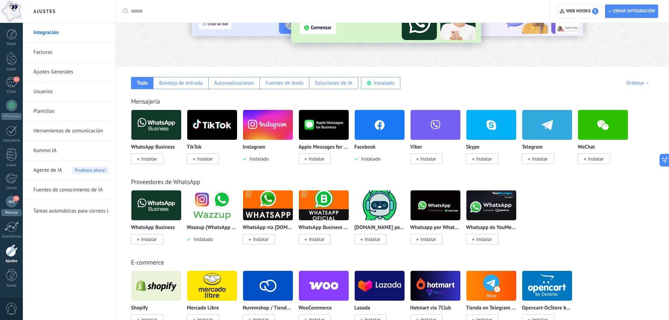
click at [8, 210] on div "Wazzup" at bounding box center [11, 212] width 20 height 7
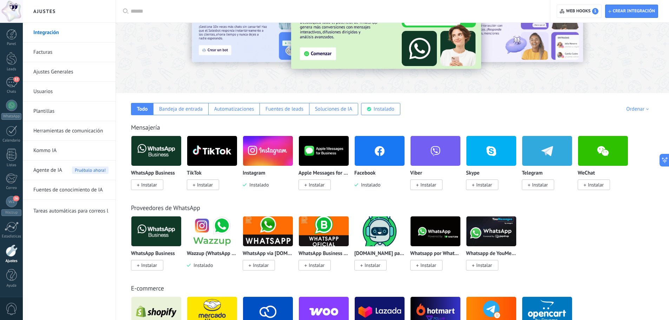
scroll to position [0, 0]
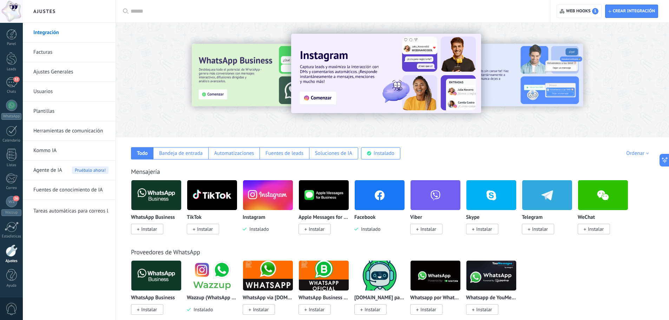
click at [10, 256] on div at bounding box center [334, 160] width 669 height 320
click at [7, 257] on link "Ajustes" at bounding box center [11, 253] width 23 height 19
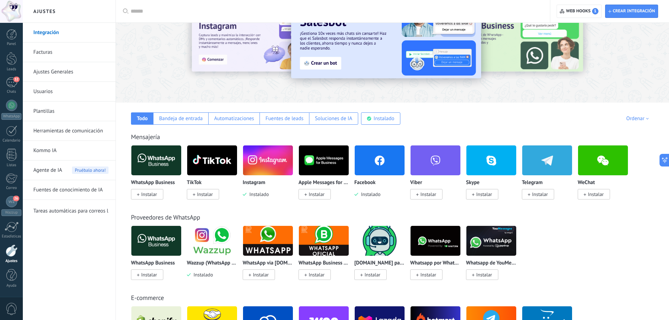
scroll to position [35, 0]
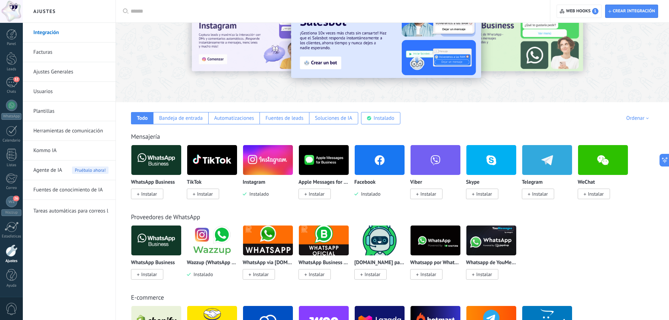
click at [212, 252] on img at bounding box center [212, 240] width 50 height 34
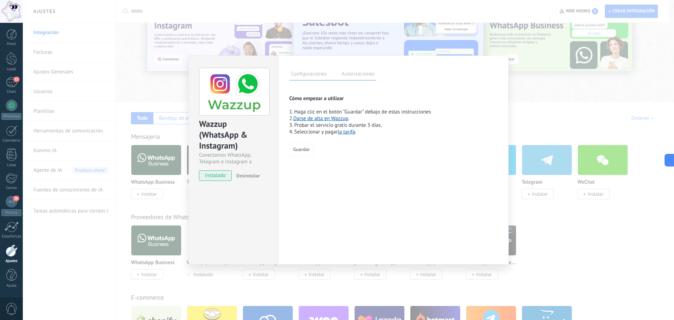
click at [358, 78] on label "Autorizaciones" at bounding box center [358, 75] width 37 height 10
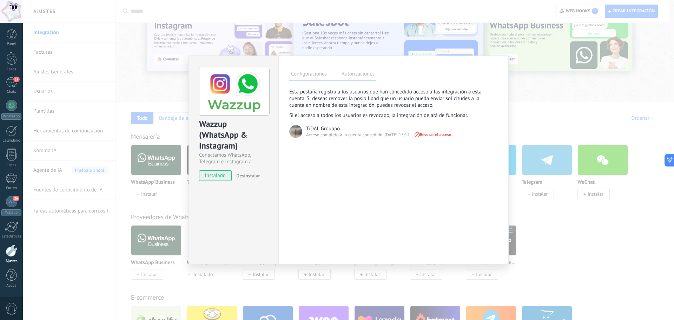
click at [313, 77] on label "Configuraciones" at bounding box center [308, 75] width 39 height 10
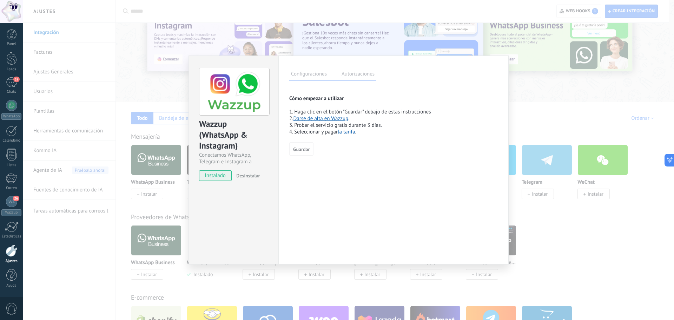
click at [303, 147] on span "Guardar" at bounding box center [301, 149] width 17 height 5
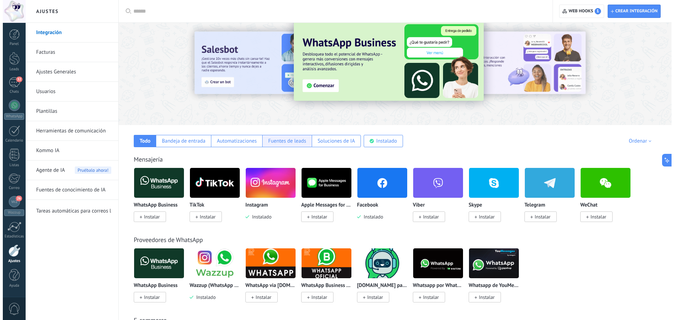
scroll to position [0, 0]
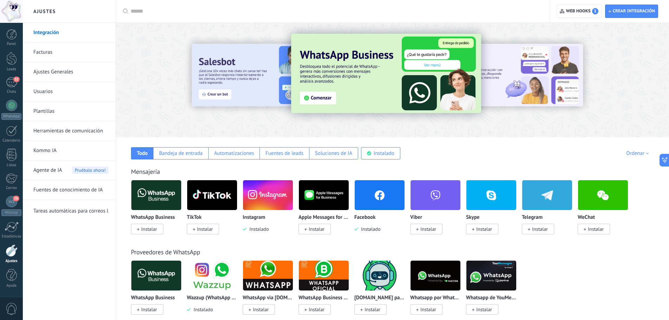
click at [156, 10] on input "text" at bounding box center [336, 11] width 410 height 7
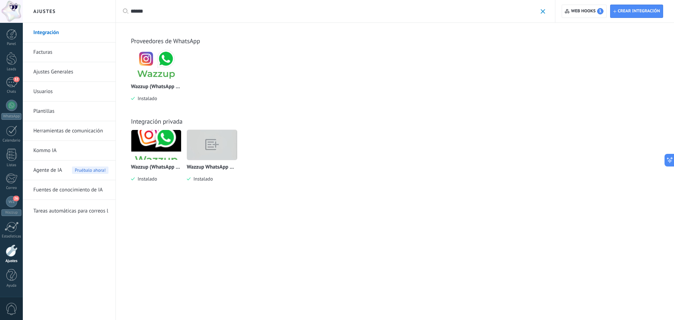
type input "******"
click at [164, 68] on img at bounding box center [156, 64] width 50 height 34
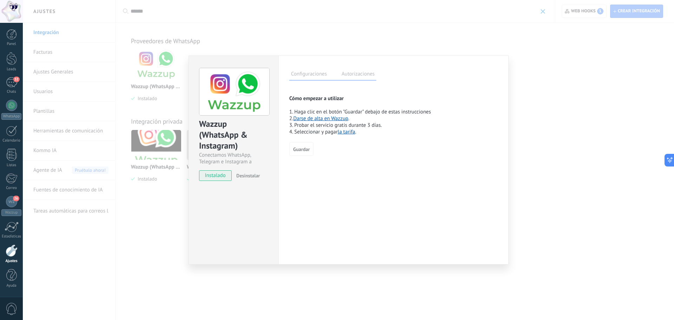
click at [540, 92] on div "Wazzup (WhatsApp & Instagram) Conectamos WhatsApp, Telegram e Instagram a Kommo…" at bounding box center [349, 160] width 652 height 320
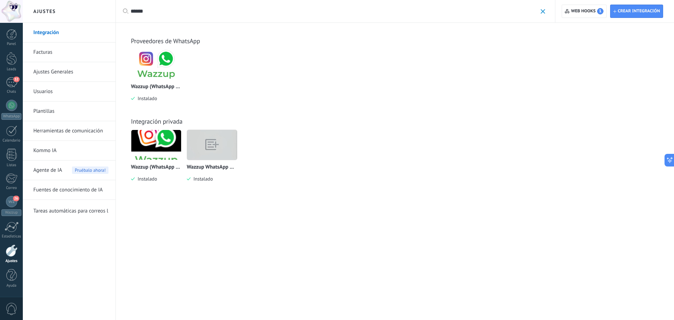
click at [581, 4] on div "Crear integración Web hooks 1" at bounding box center [615, 11] width 119 height 22
click at [581, 8] on span "Web hooks 1" at bounding box center [588, 11] width 32 height 6
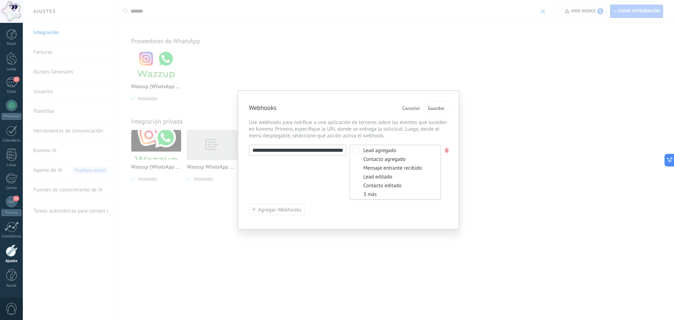
click at [523, 148] on div "**********" at bounding box center [349, 160] width 652 height 320
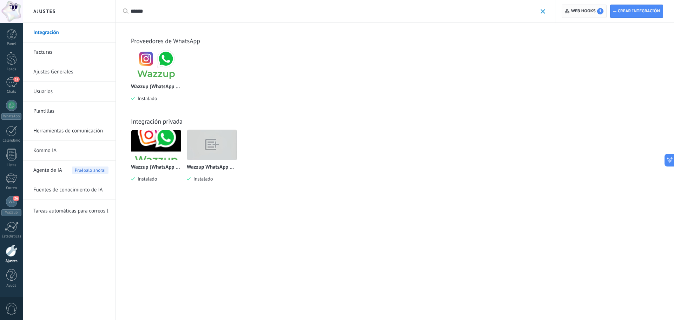
click at [590, 8] on span "Web hooks 1" at bounding box center [588, 11] width 32 height 6
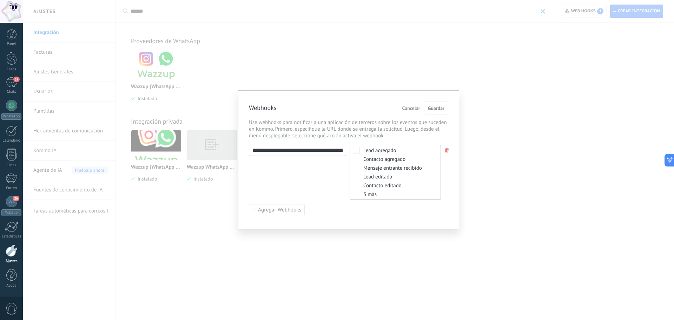
click at [283, 147] on input "**********" at bounding box center [297, 150] width 97 height 11
click at [414, 108] on span "Cancelar" at bounding box center [412, 108] width 18 height 5
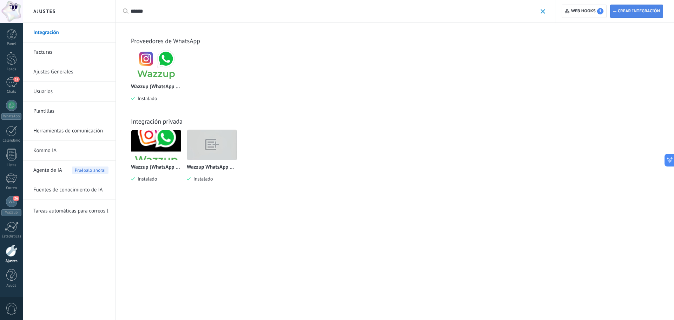
click at [625, 9] on span "Crear integración" at bounding box center [639, 11] width 42 height 6
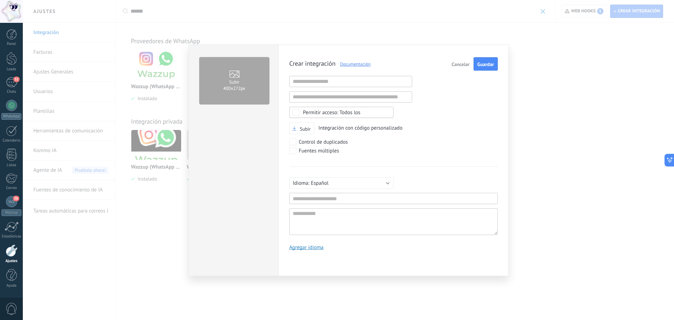
scroll to position [7, 0]
click at [315, 82] on input "text" at bounding box center [350, 81] width 123 height 11
paste input "**********"
type input "**********"
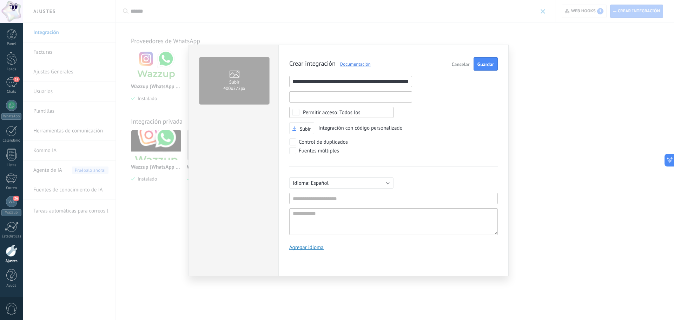
click at [343, 99] on input "text" at bounding box center [350, 96] width 123 height 11
click at [317, 180] on span "Español" at bounding box center [320, 183] width 18 height 7
click at [424, 198] on input "text" at bounding box center [393, 198] width 209 height 11
type input "*********"
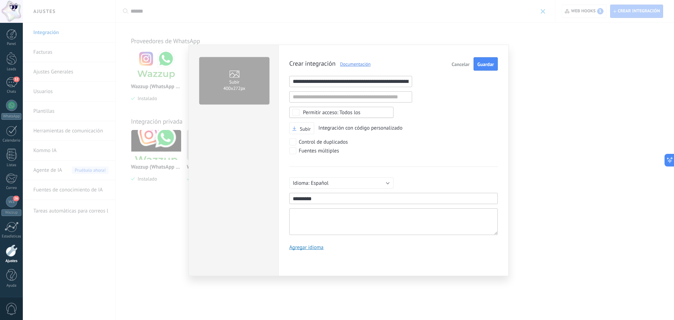
drag, startPoint x: 406, startPoint y: 217, endPoint x: 402, endPoint y: 233, distance: 15.7
click at [404, 223] on textarea at bounding box center [393, 221] width 209 height 27
type textarea "*"
type textarea "**"
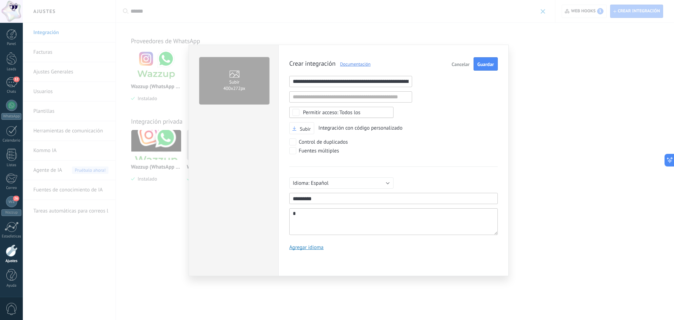
type textarea "**"
type textarea "***"
type textarea "****"
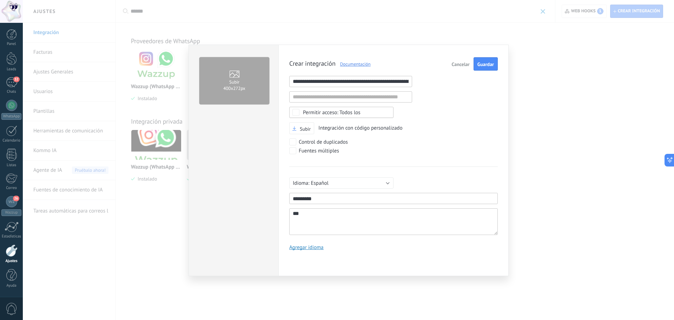
type textarea "****"
type textarea "*****"
type textarea "******"
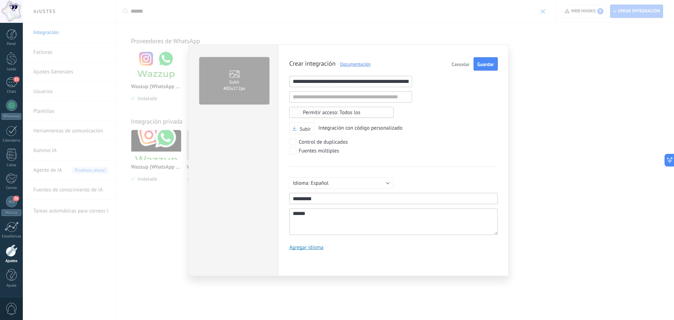
type textarea "******"
click at [309, 249] on link "Agregar idioma" at bounding box center [306, 247] width 34 height 7
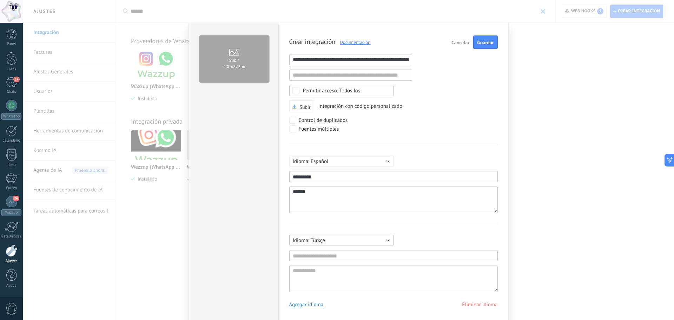
click at [317, 242] on span "Türkçe" at bounding box center [318, 240] width 14 height 7
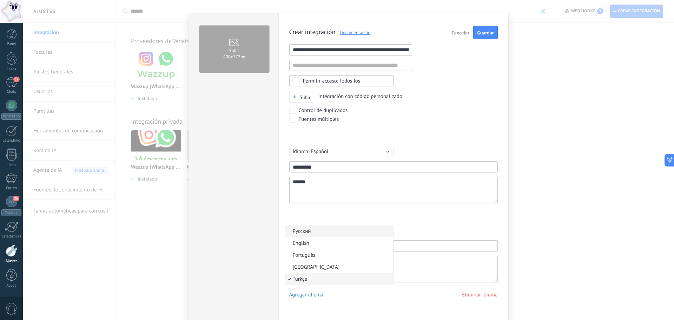
scroll to position [0, 0]
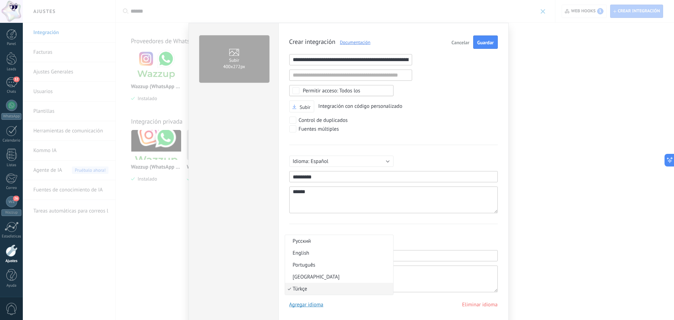
click at [444, 244] on div "Русский English Español Português Indonesia Türkçe Türkçe Mínimo 3 caracteres M…" at bounding box center [393, 258] width 209 height 68
click at [480, 302] on link "Eliminar idioma" at bounding box center [479, 304] width 35 height 7
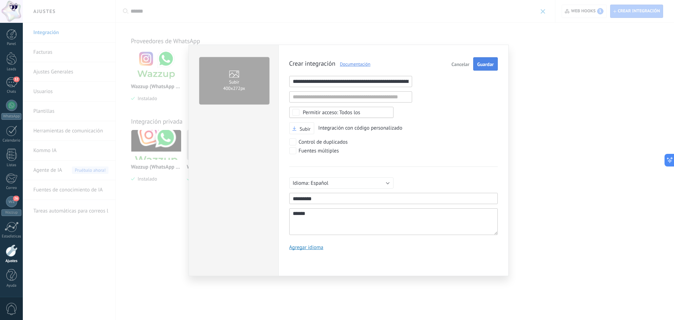
click at [486, 63] on span "Guardar" at bounding box center [485, 64] width 17 height 5
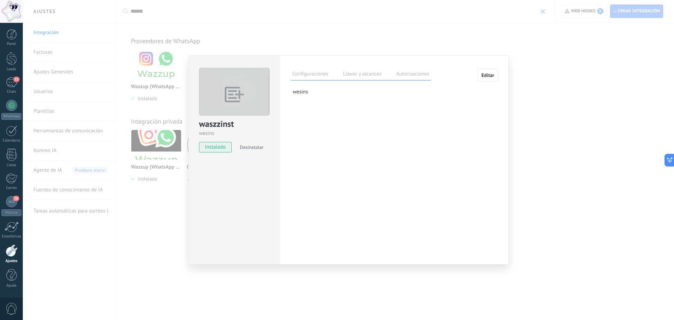
click at [374, 73] on label "Llaves y alcances" at bounding box center [362, 75] width 42 height 10
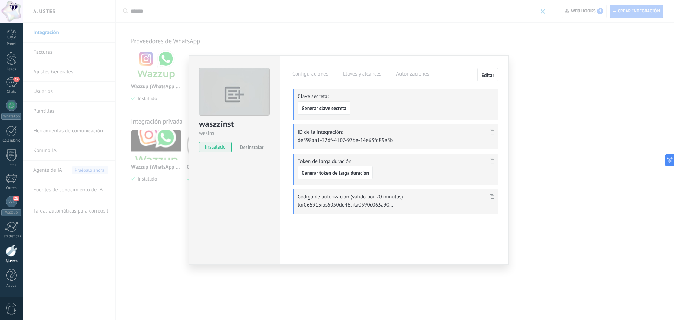
click at [417, 74] on label "Autorizaciones" at bounding box center [412, 75] width 37 height 10
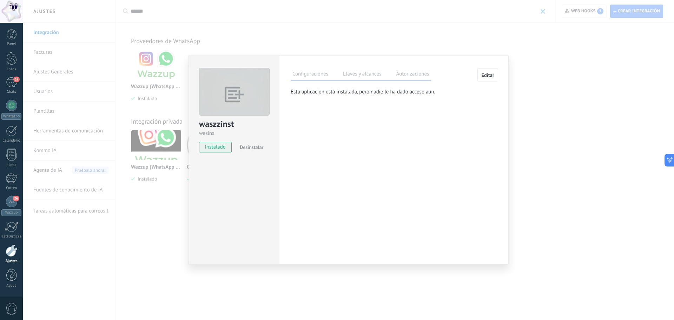
click at [378, 74] on label "Llaves y alcances" at bounding box center [362, 75] width 42 height 10
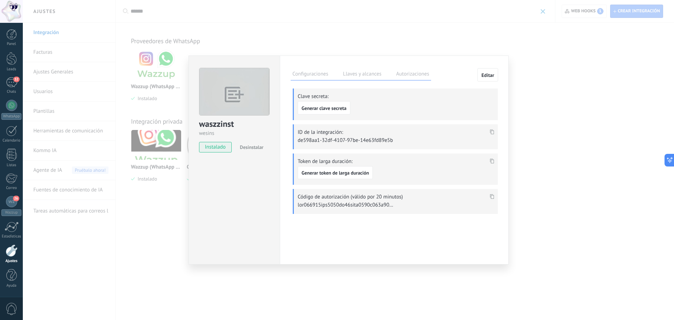
click at [527, 106] on div "waszzinst wesins instalado Desinstalar Configuraciones Llaves y alcances Autori…" at bounding box center [349, 160] width 652 height 320
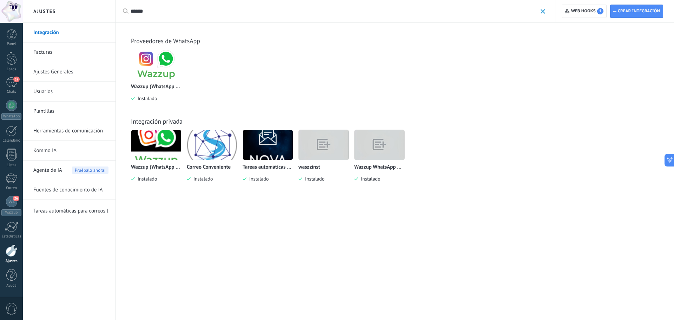
click at [157, 150] on img at bounding box center [156, 145] width 50 height 50
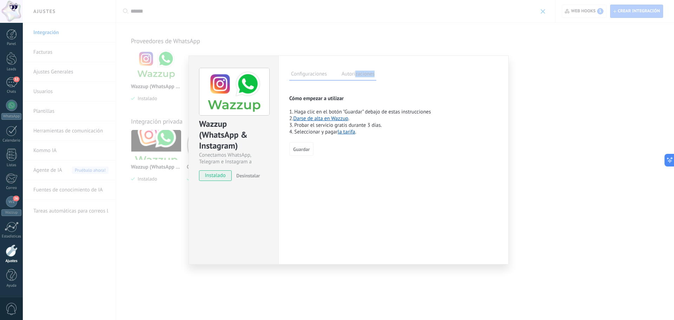
click at [355, 80] on div "Configuraciones Autorizaciones Esta pestaña registra a los usuarios que han con…" at bounding box center [394, 159] width 230 height 209
click at [356, 76] on label "Autorizaciones" at bounding box center [358, 75] width 37 height 10
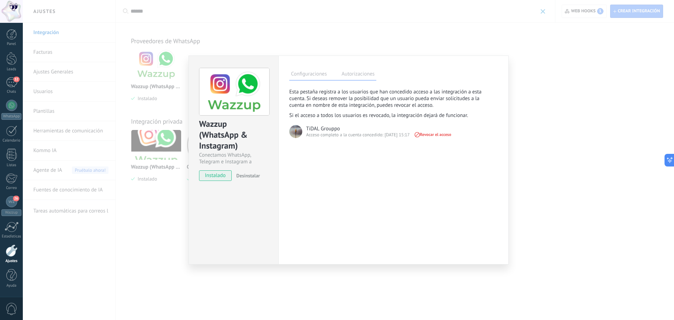
click at [556, 106] on div "Wazzup (WhatsApp & Instagram) Conectamos WhatsApp, Telegram e Instagram a Kommo…" at bounding box center [349, 160] width 652 height 320
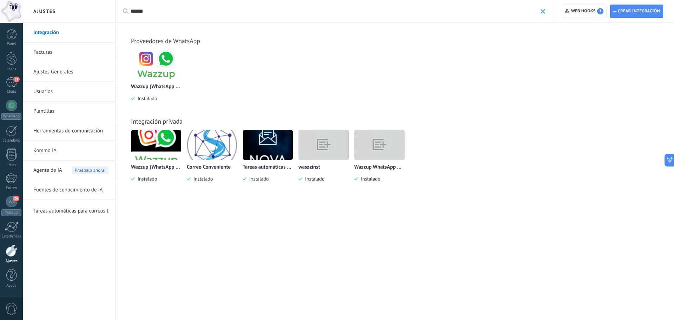
click at [259, 142] on img at bounding box center [268, 145] width 50 height 50
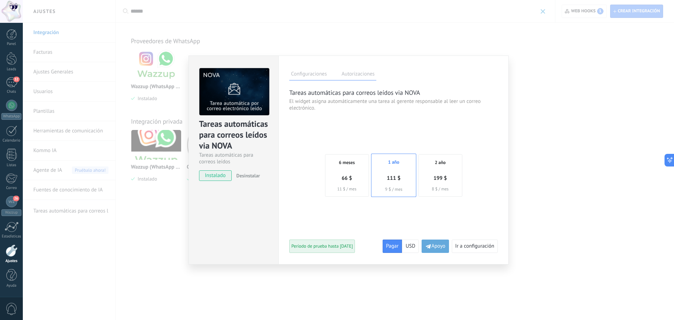
click at [352, 74] on label "Autorizaciones" at bounding box center [358, 75] width 37 height 10
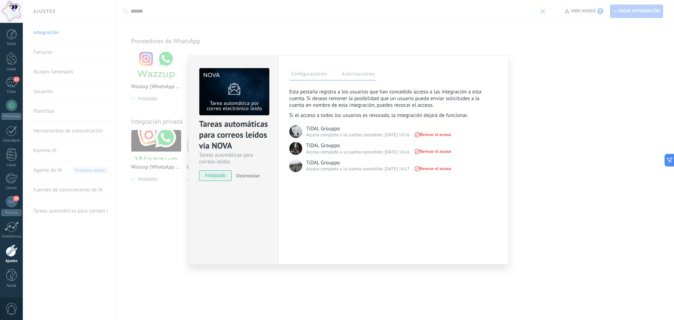
click at [324, 74] on label "Configuraciones" at bounding box center [308, 75] width 39 height 10
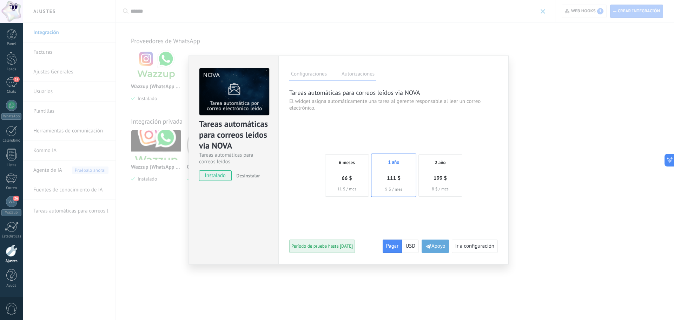
click at [555, 84] on div "Tareas automáticas para correos leídos via NOVA Tareas automáticas para correos…" at bounding box center [349, 160] width 652 height 320
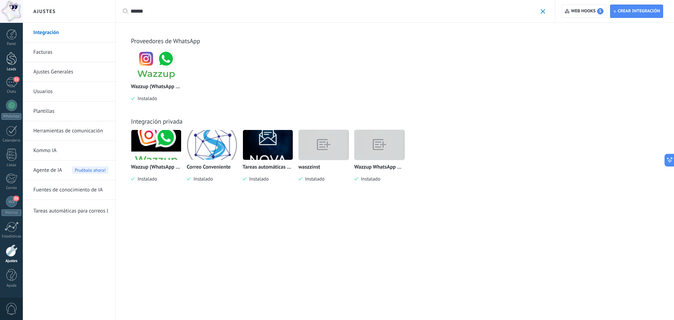
click at [9, 58] on div at bounding box center [11, 58] width 11 height 13
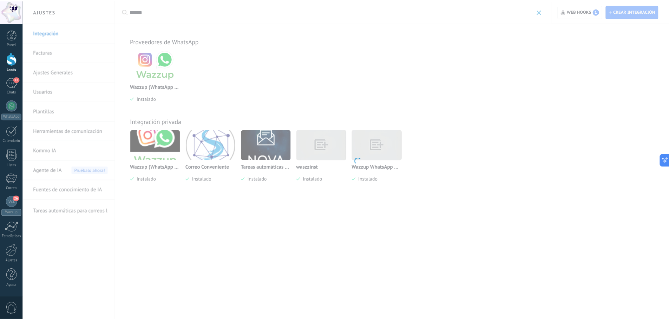
scroll to position [705, 0]
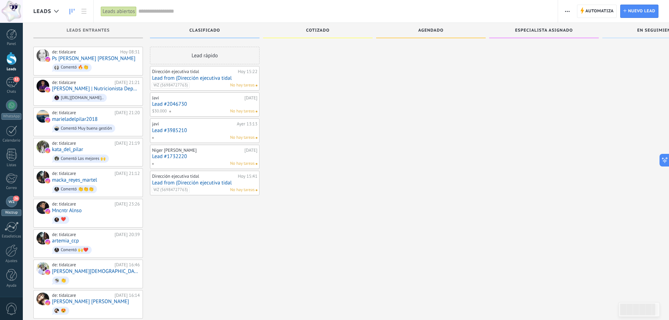
click at [14, 213] on div "Wazzup" at bounding box center [11, 212] width 20 height 7
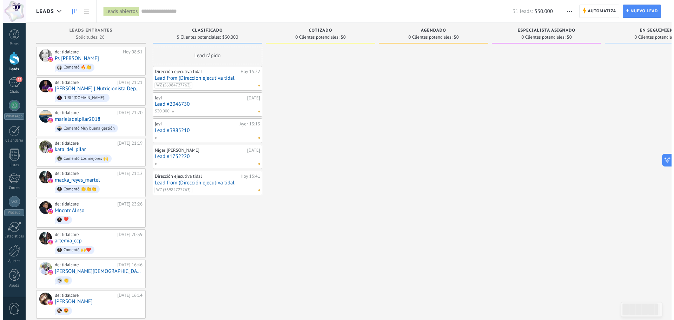
scroll to position [705, 0]
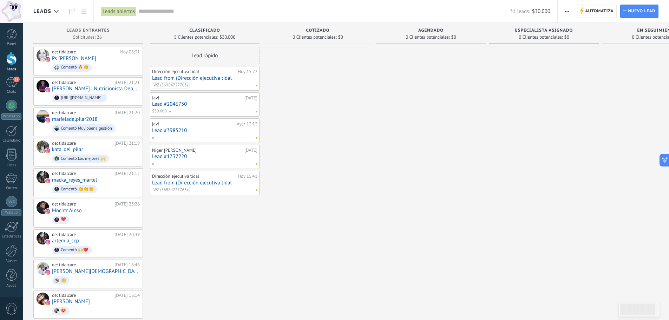
click at [40, 14] on span "Leads" at bounding box center [42, 11] width 18 height 7
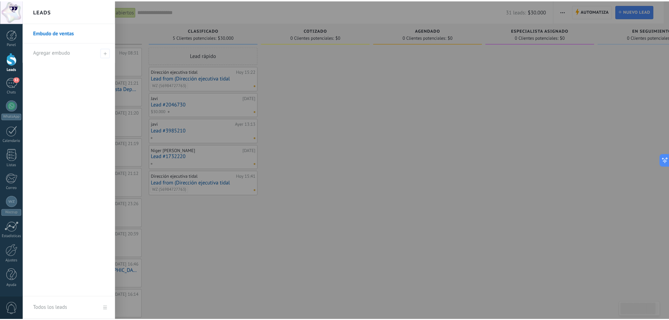
scroll to position [0, 0]
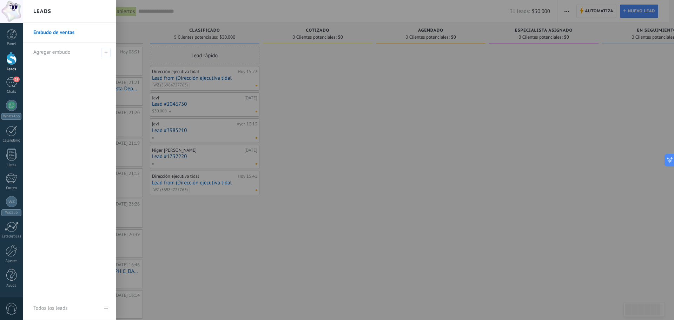
click at [132, 40] on div at bounding box center [360, 160] width 674 height 320
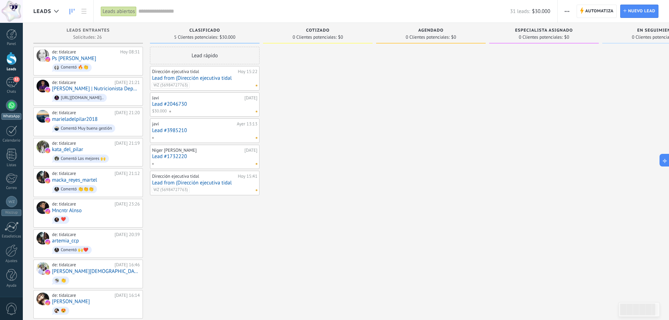
click at [18, 109] on link "WhatsApp" at bounding box center [11, 110] width 23 height 20
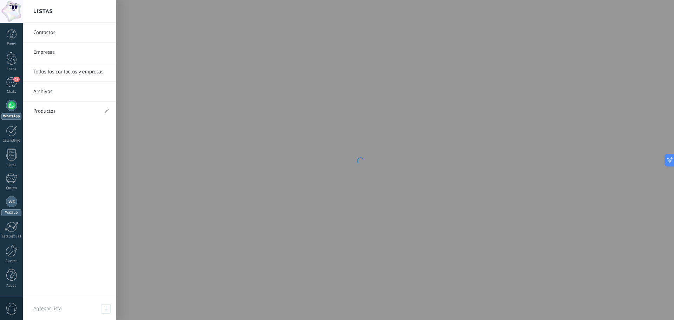
click at [18, 210] on link "Wazzup" at bounding box center [11, 206] width 23 height 20
click at [12, 257] on div at bounding box center [337, 160] width 674 height 320
click at [8, 255] on div at bounding box center [12, 250] width 12 height 12
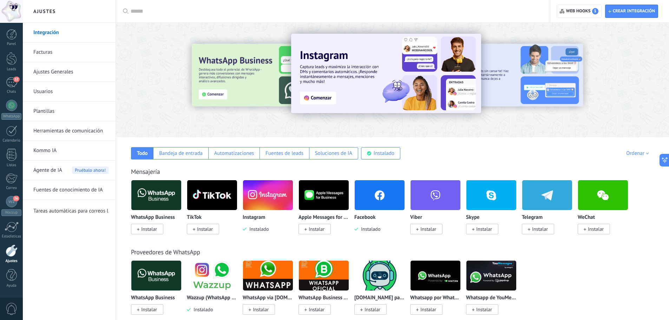
click at [174, 14] on input "text" at bounding box center [336, 11] width 410 height 7
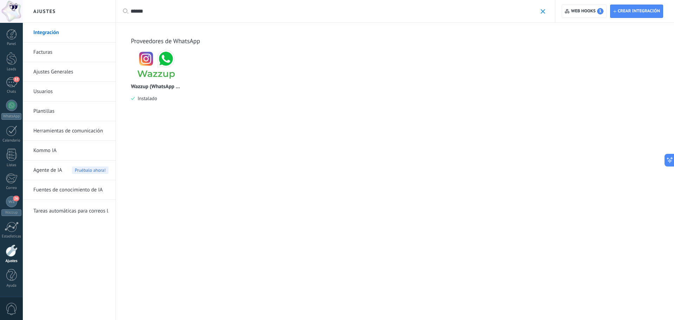
type input "******"
click at [80, 133] on link "Herramientas de comunicación" at bounding box center [70, 131] width 75 height 20
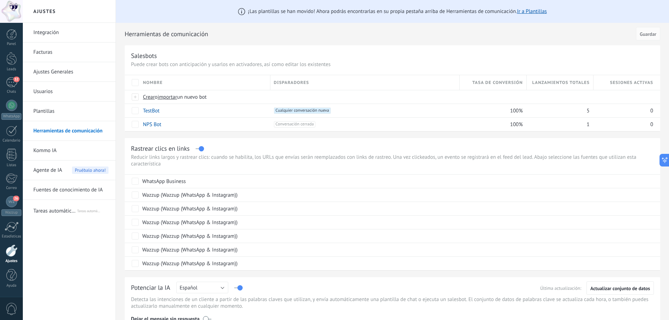
click at [15, 255] on div at bounding box center [12, 250] width 12 height 12
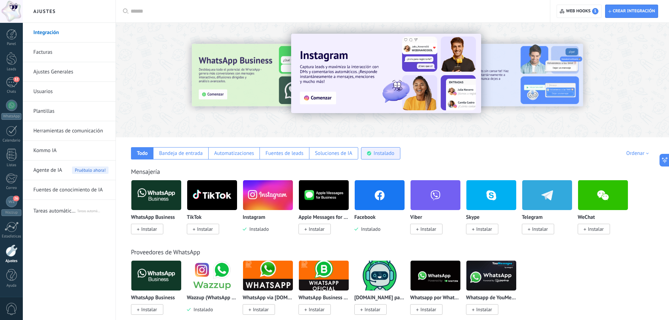
click at [374, 153] on div "Instalado" at bounding box center [384, 153] width 21 height 7
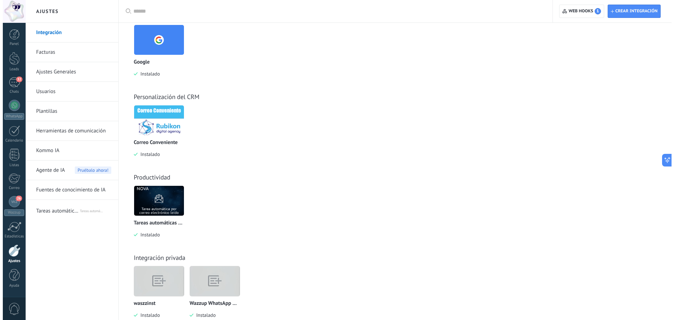
scroll to position [334, 0]
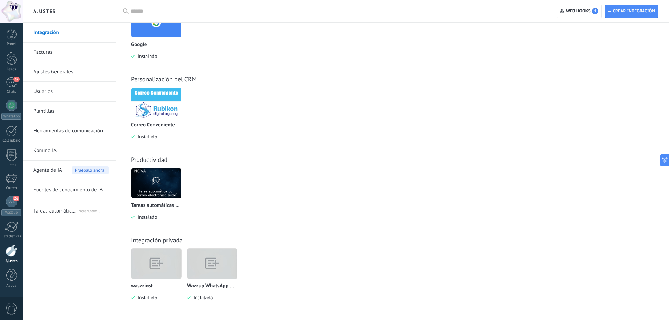
click at [176, 280] on div "waszzinst Instalado" at bounding box center [156, 274] width 51 height 53
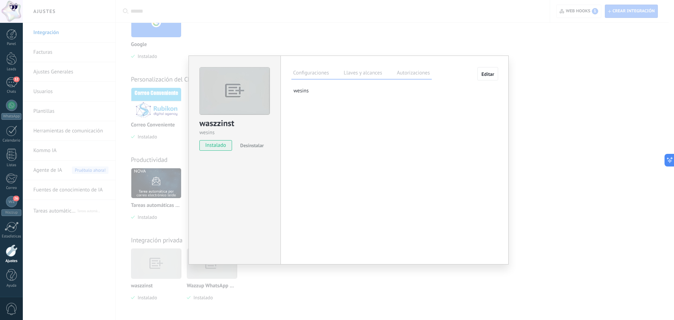
click at [488, 70] on button "Editar" at bounding box center [488, 73] width 21 height 13
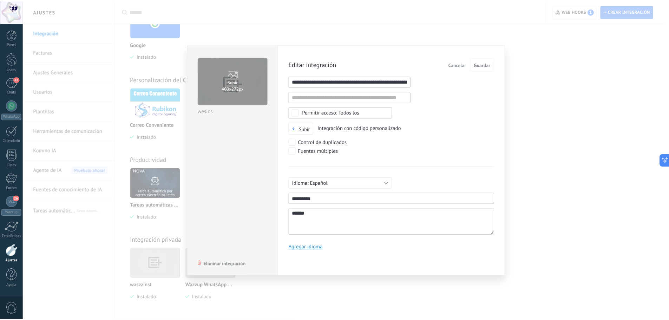
scroll to position [7, 0]
click at [221, 263] on span "Eliminar integración" at bounding box center [226, 264] width 43 height 5
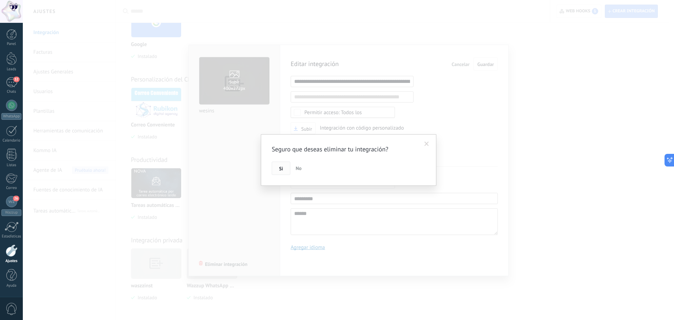
click at [278, 170] on button "Si" at bounding box center [281, 168] width 19 height 13
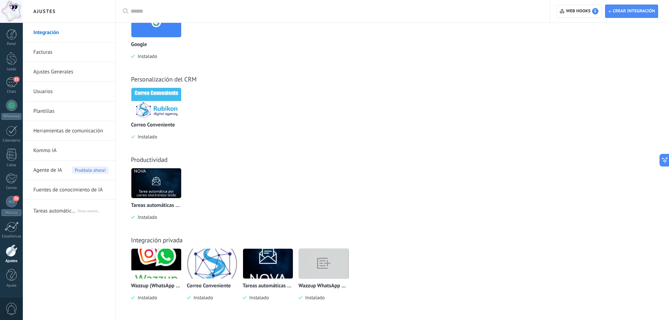
click at [318, 263] on img at bounding box center [324, 263] width 50 height 38
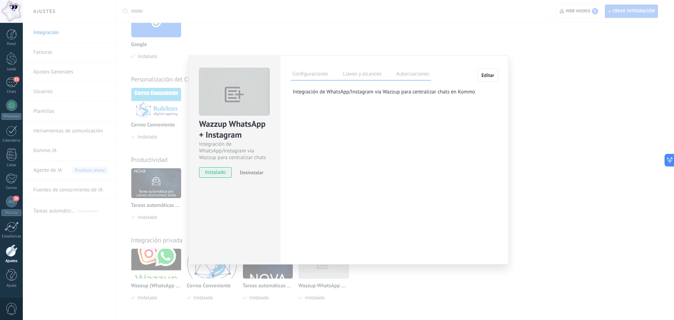
click at [377, 72] on label "Llaves y alcances" at bounding box center [362, 75] width 42 height 10
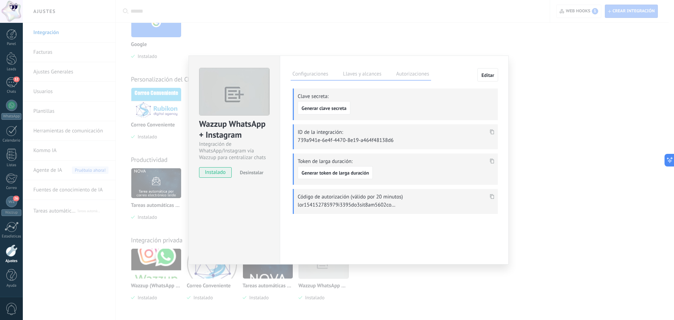
click at [536, 108] on div "Wazzup WhatsApp + Instagram Integración de WhatsApp/Instagram vía Wazzup para c…" at bounding box center [349, 160] width 652 height 320
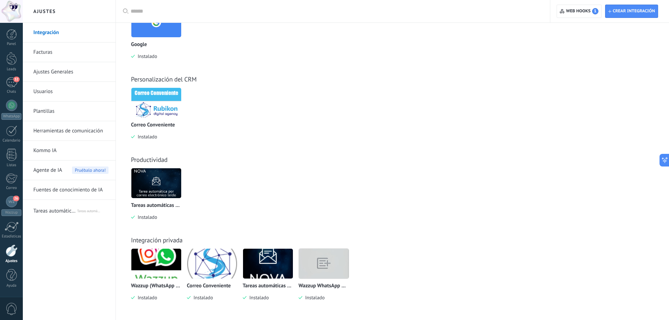
click at [172, 269] on img at bounding box center [156, 264] width 50 height 50
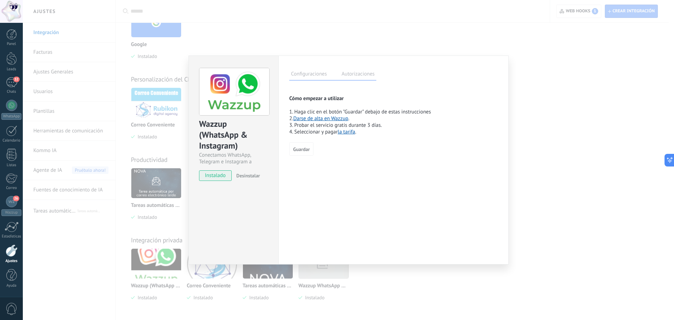
click at [370, 72] on label "Autorizaciones" at bounding box center [358, 75] width 37 height 10
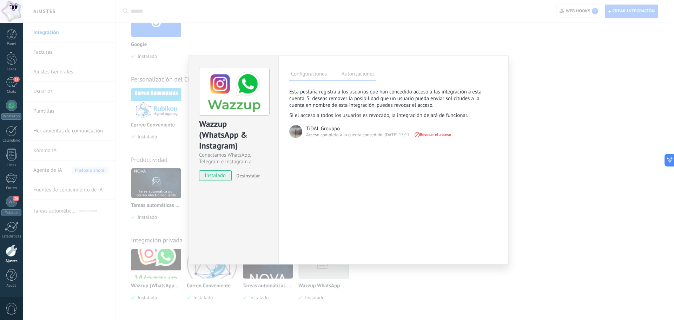
click at [534, 81] on div "Wazzup (WhatsApp & Instagram) Conectamos WhatsApp, Telegram e Instagram a Kommo…" at bounding box center [349, 160] width 652 height 320
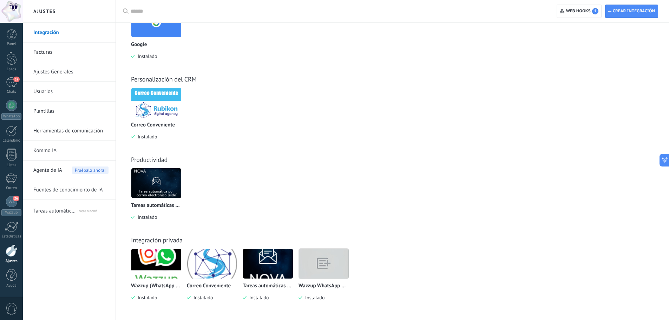
click at [323, 265] on img at bounding box center [324, 263] width 50 height 38
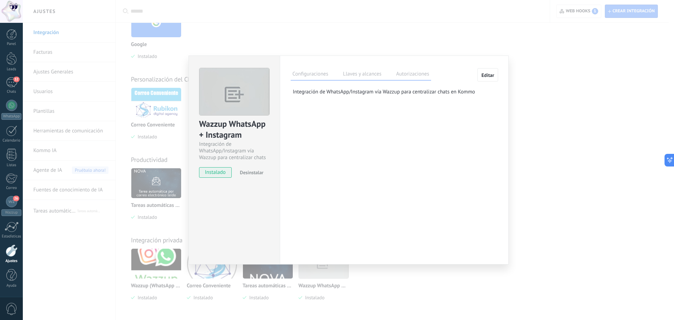
click at [414, 75] on label "Autorizaciones" at bounding box center [412, 75] width 37 height 10
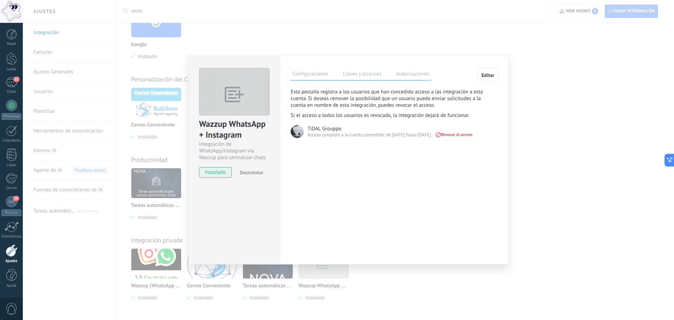
click at [523, 118] on div "Wazzup WhatsApp + Instagram Integración de WhatsApp/Instagram vía Wazzup para c…" at bounding box center [349, 160] width 652 height 320
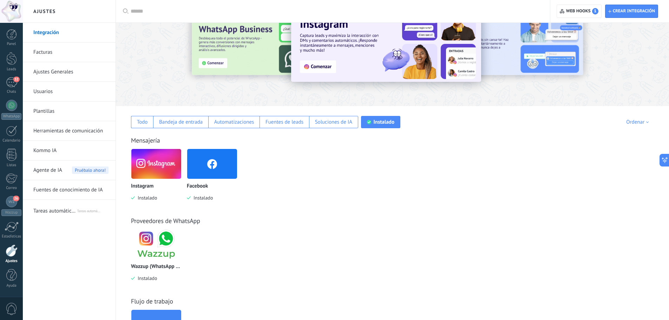
scroll to position [18, 0]
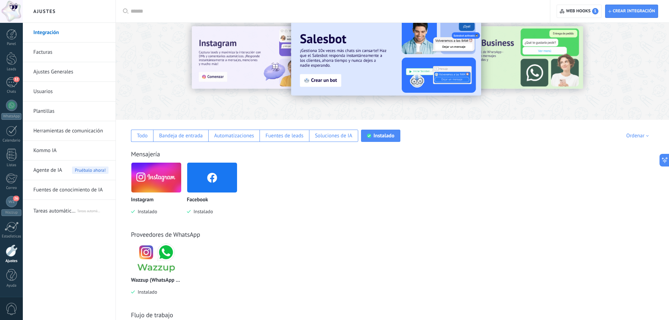
click at [15, 216] on div "Panel Leads 32 Chats WhatsApp Clientes" at bounding box center [11, 162] width 23 height 266
click at [18, 207] on link "26 Wazzup" at bounding box center [11, 206] width 23 height 20
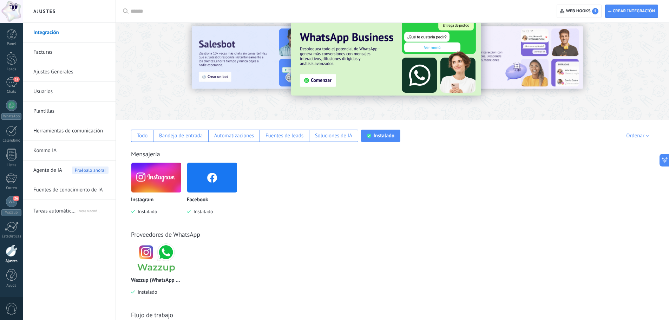
click at [14, 81] on div at bounding box center [334, 160] width 669 height 320
click at [12, 92] on div "Chats" at bounding box center [11, 92] width 20 height 5
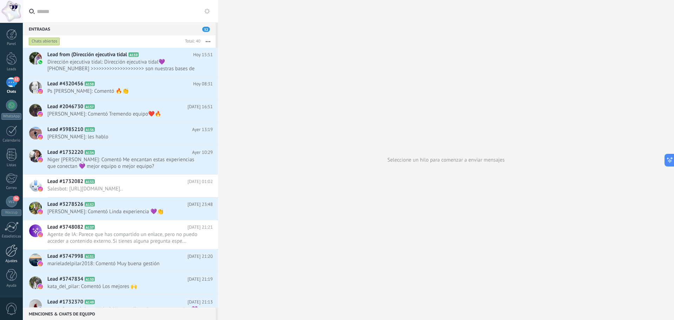
click at [19, 252] on link "Ajustes" at bounding box center [11, 253] width 23 height 19
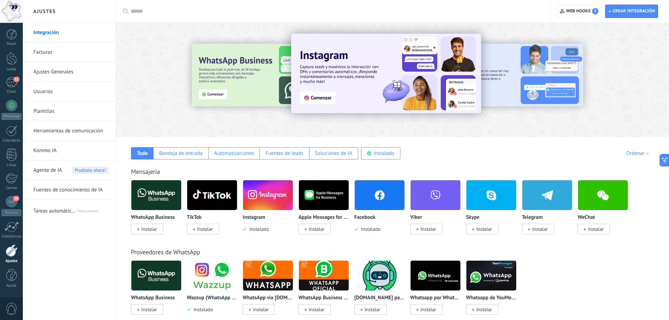
click at [55, 112] on link "Plantillas" at bounding box center [70, 112] width 75 height 20
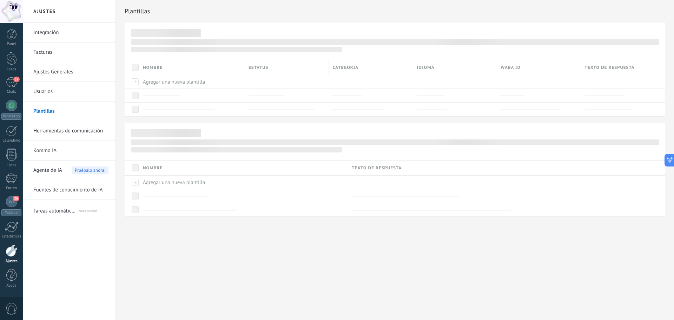
click at [55, 33] on link "Integración" at bounding box center [70, 33] width 75 height 20
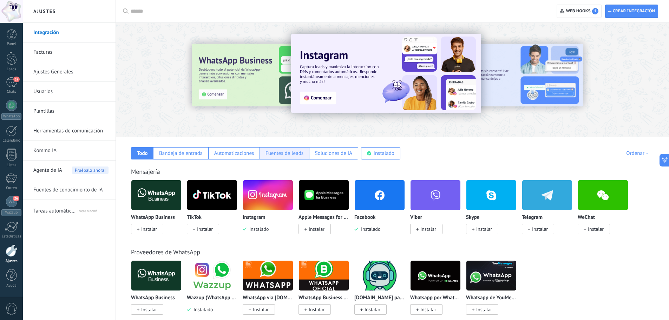
click at [279, 155] on div "Fuentes de leads" at bounding box center [285, 153] width 38 height 7
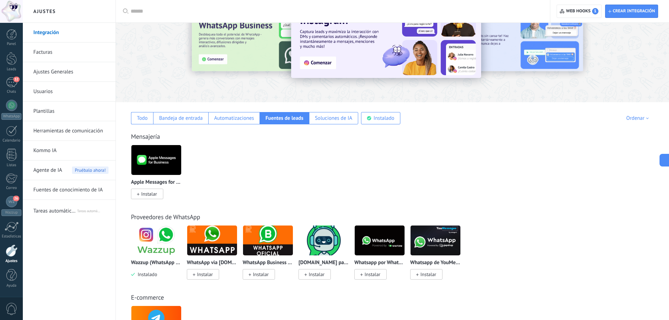
scroll to position [70, 0]
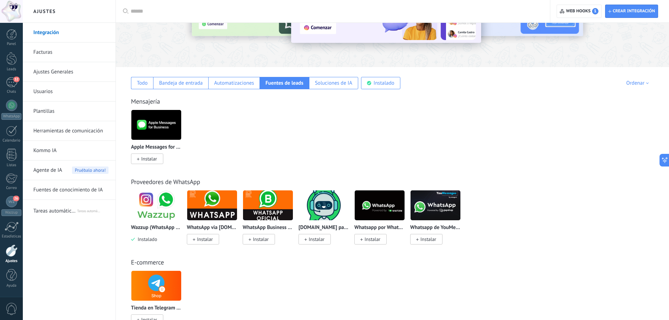
click at [219, 227] on p "WhatsApp via Radist.Online" at bounding box center [212, 228] width 51 height 6
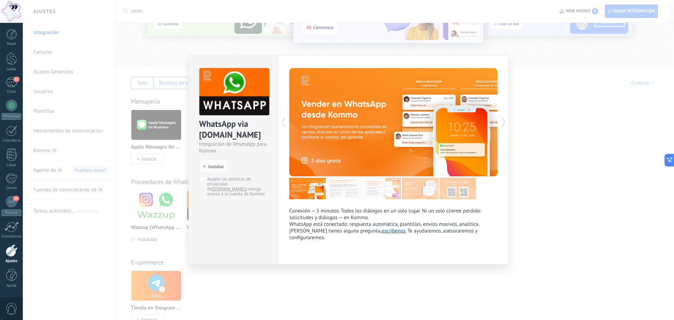
click at [544, 145] on div "WhatsApp via Radist.Online Integración de WhatsApp para Kommo install Instalar …" at bounding box center [349, 160] width 652 height 320
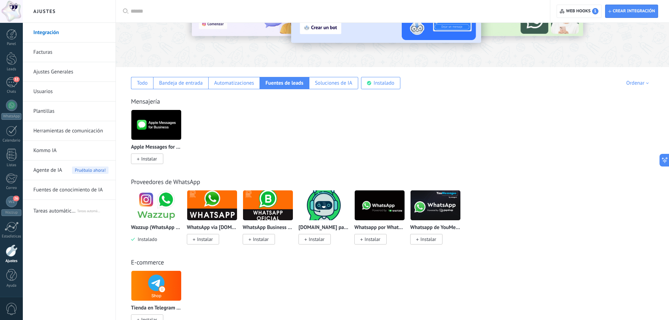
click at [263, 205] on img at bounding box center [268, 205] width 50 height 34
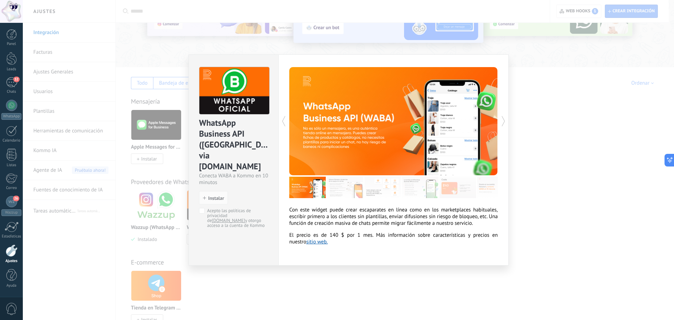
click at [556, 171] on div "WhatsApp Business API (WABA) via Radist.Online Conecta WABA a Kommo en 10 minut…" at bounding box center [349, 160] width 652 height 320
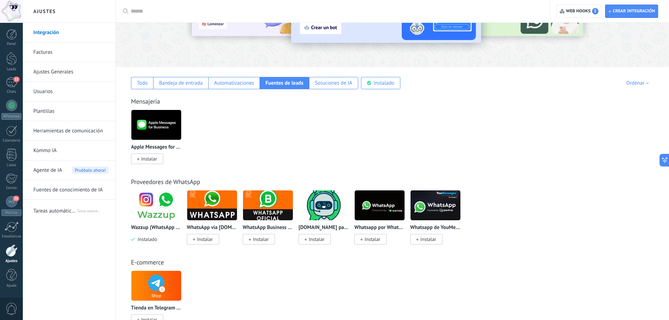
click at [371, 199] on img at bounding box center [380, 205] width 50 height 34
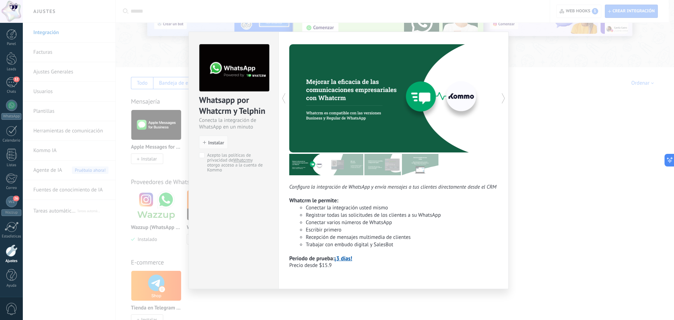
click at [378, 164] on img at bounding box center [383, 164] width 37 height 21
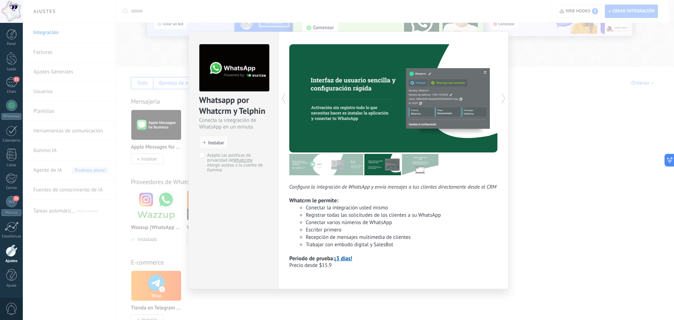
click at [432, 167] on img at bounding box center [420, 164] width 37 height 21
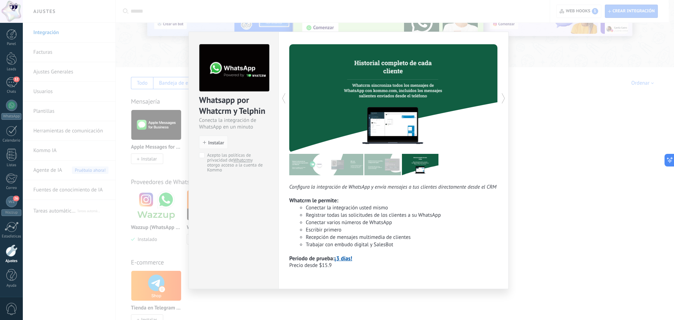
click at [548, 156] on div "Whatsapp por Whatcrm y Telphin Conecta la integración de WhatsApp en un minuto …" at bounding box center [349, 160] width 652 height 320
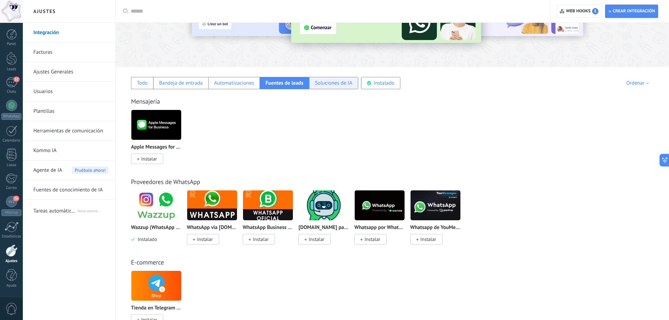
click at [329, 79] on div "Soluciones de IA" at bounding box center [333, 83] width 49 height 12
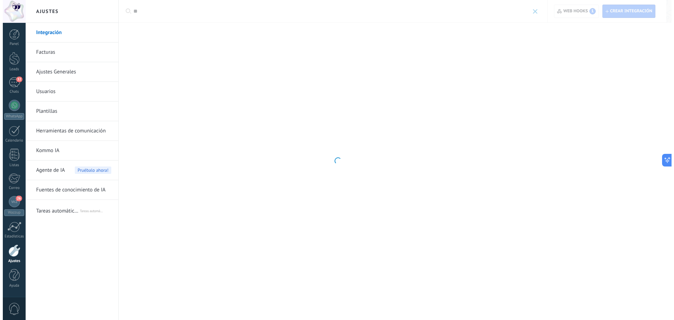
scroll to position [0, 0]
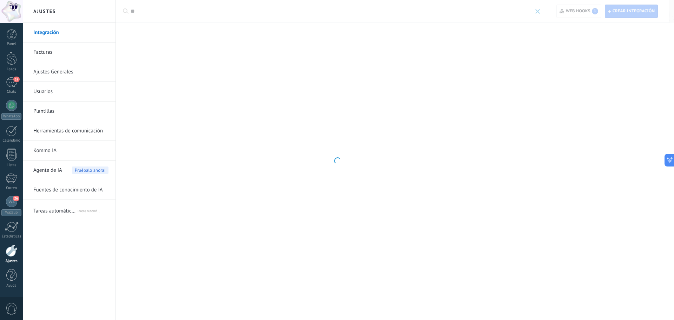
type input "**"
